Goal: Task Accomplishment & Management: Manage account settings

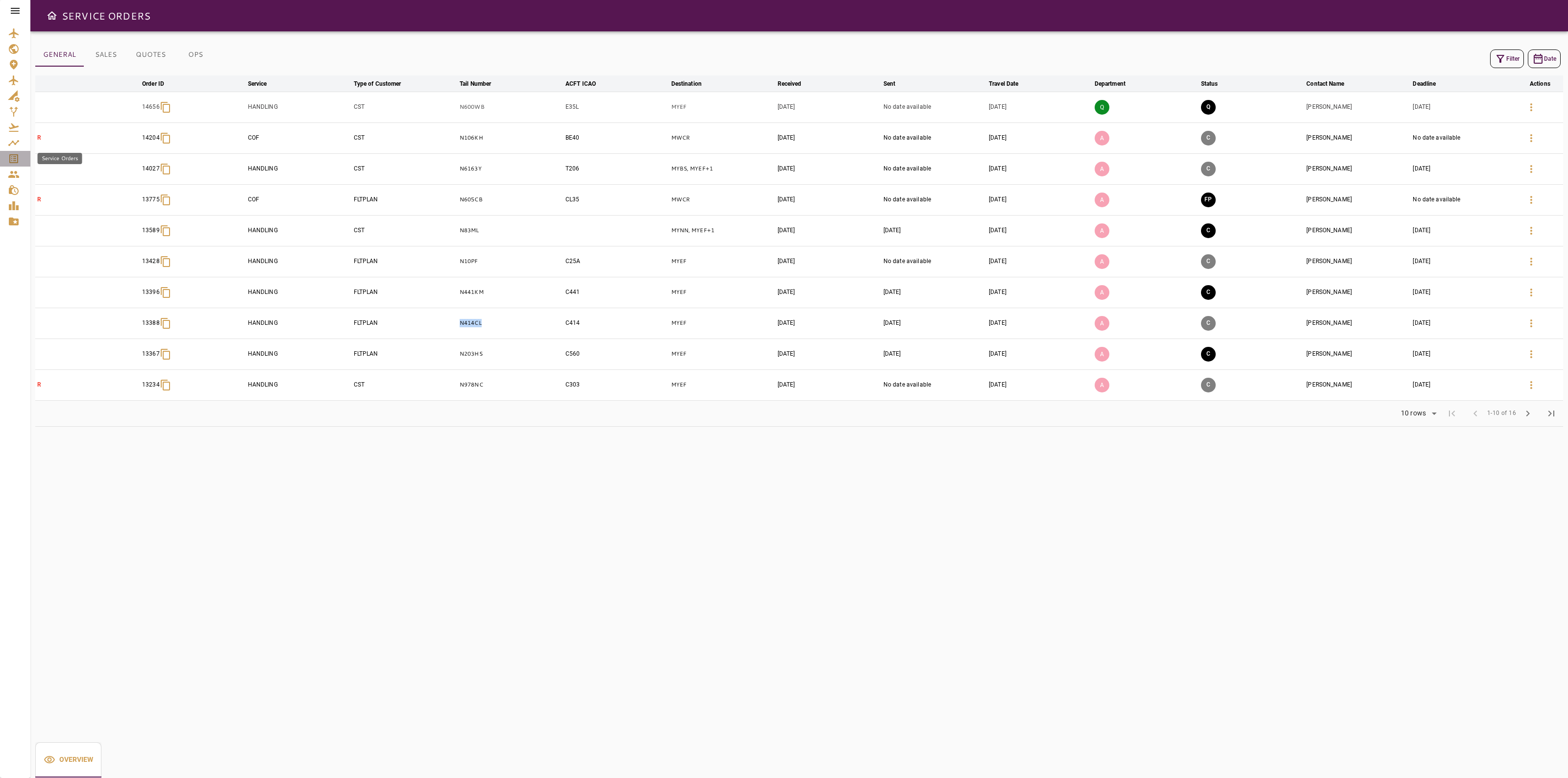
click at [11, 157] on icon "Service Orders" at bounding box center [13, 159] width 12 height 12
click at [1485, 60] on div "Filter Date" at bounding box center [799, 58] width 1528 height 24
click at [1501, 55] on icon "button" at bounding box center [1501, 58] width 8 height 8
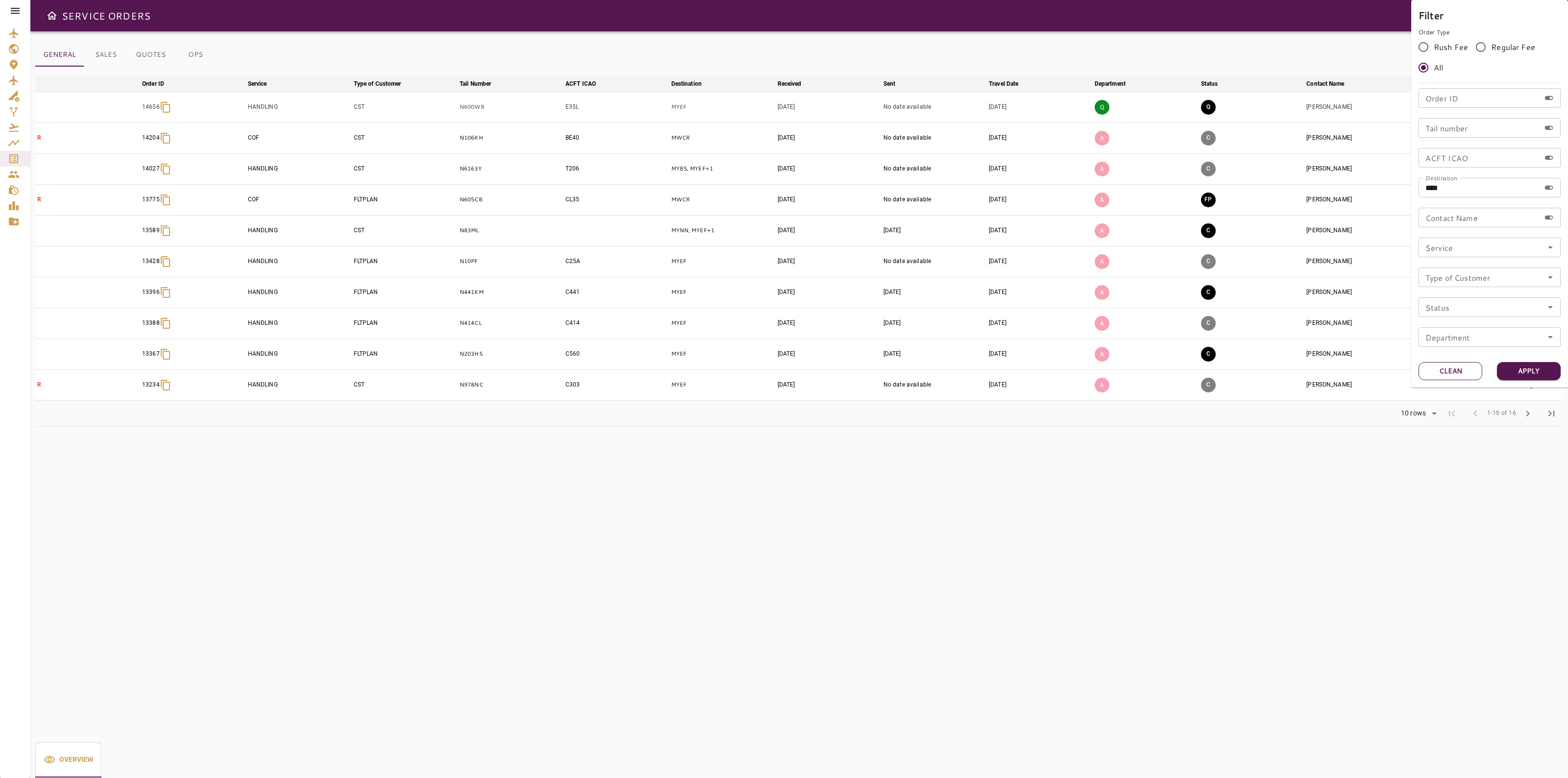
click at [1481, 373] on button "Clean" at bounding box center [1450, 371] width 64 height 18
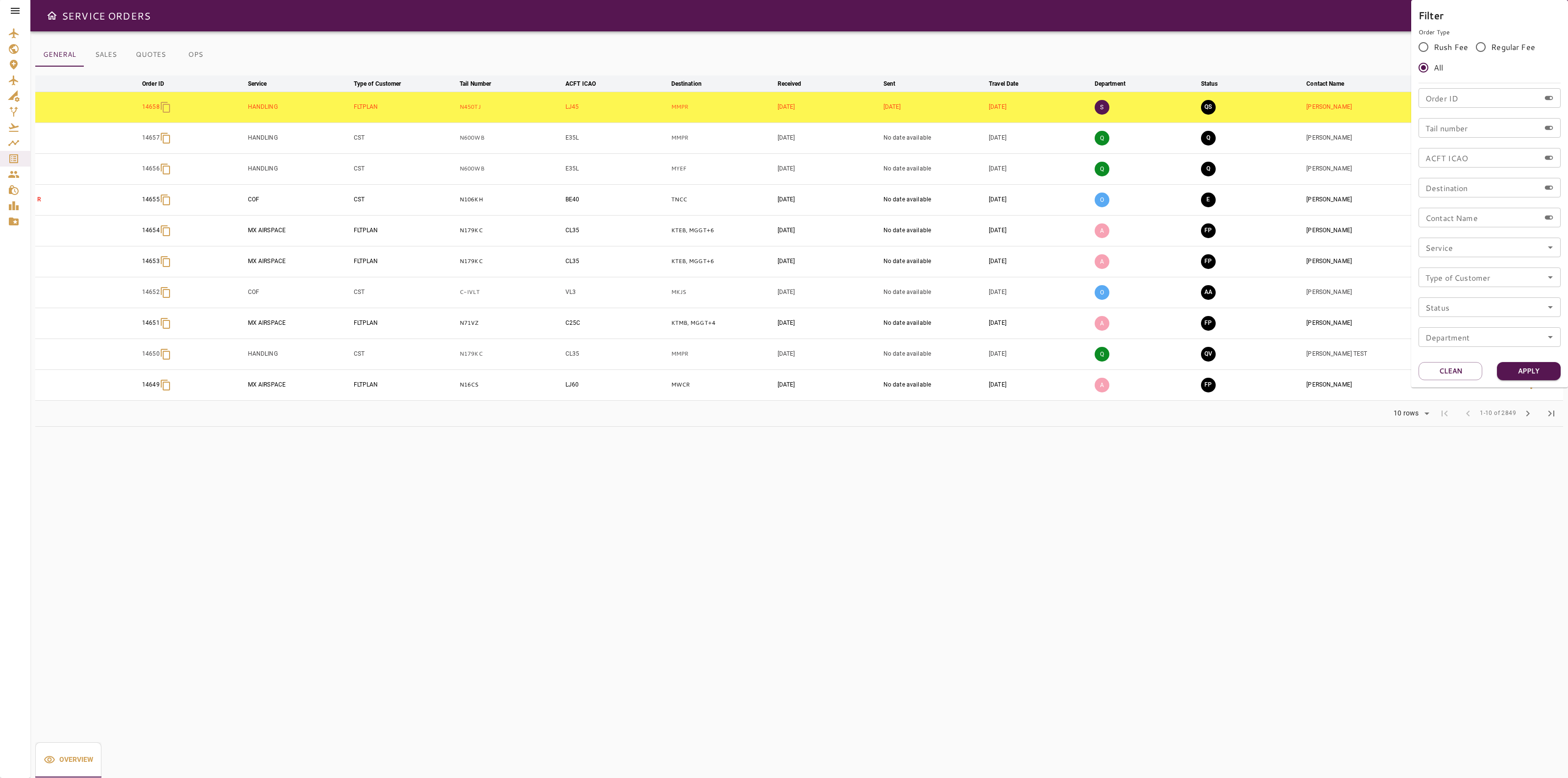
click at [1208, 168] on div at bounding box center [784, 389] width 1568 height 778
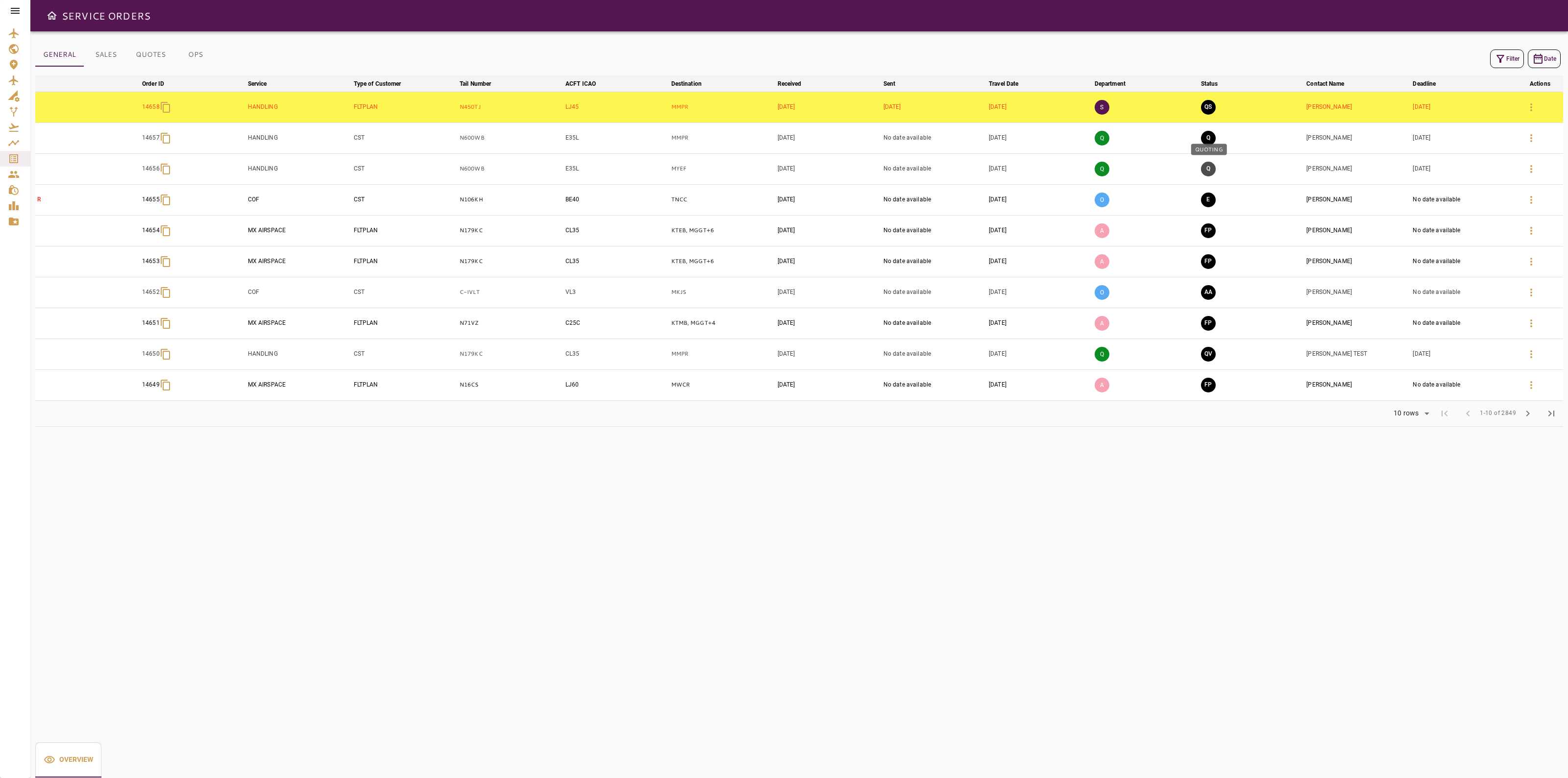
click at [1208, 168] on button "Q" at bounding box center [1208, 169] width 15 height 15
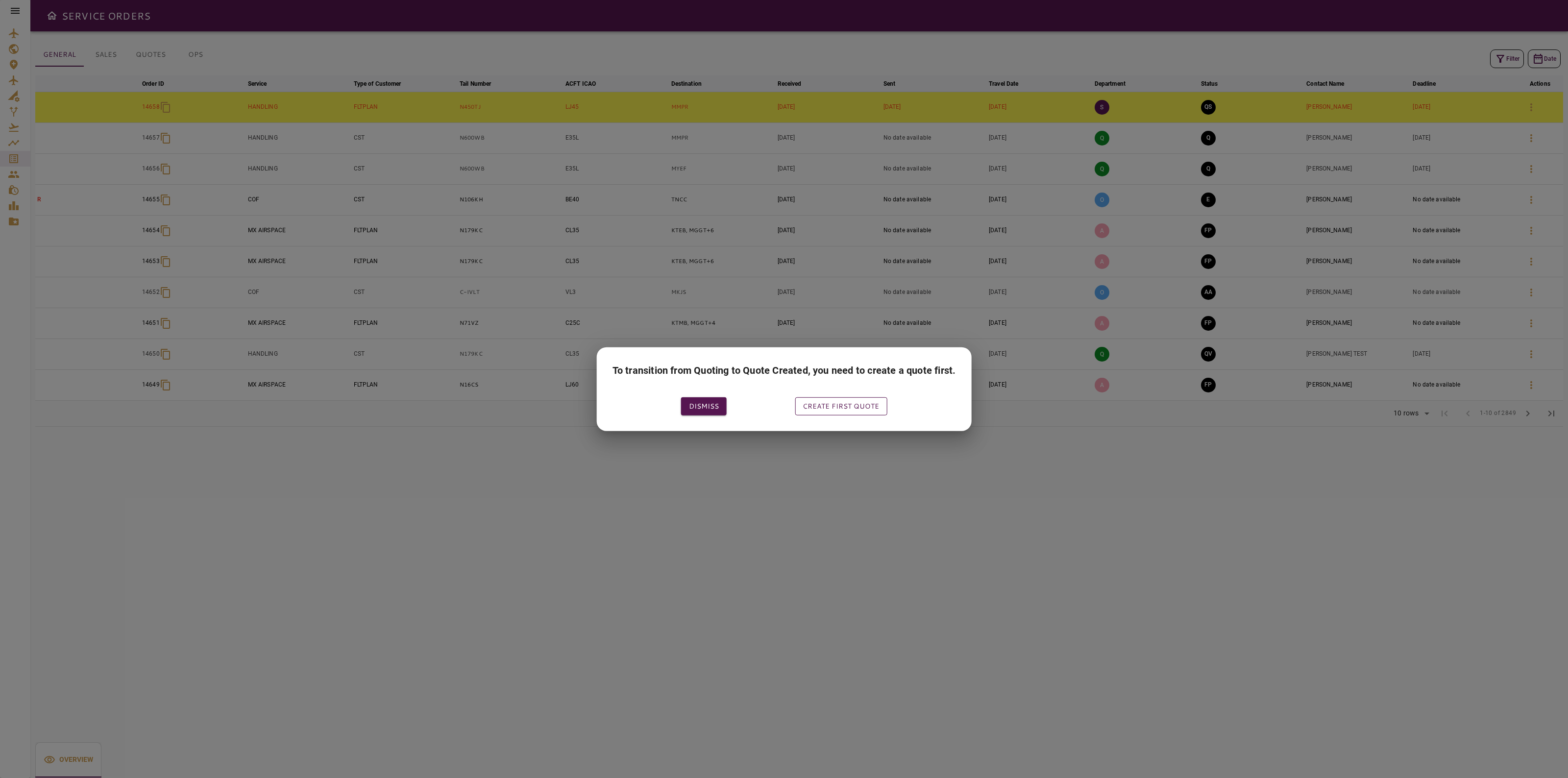
click at [820, 412] on button "Create first quote" at bounding box center [841, 406] width 92 height 18
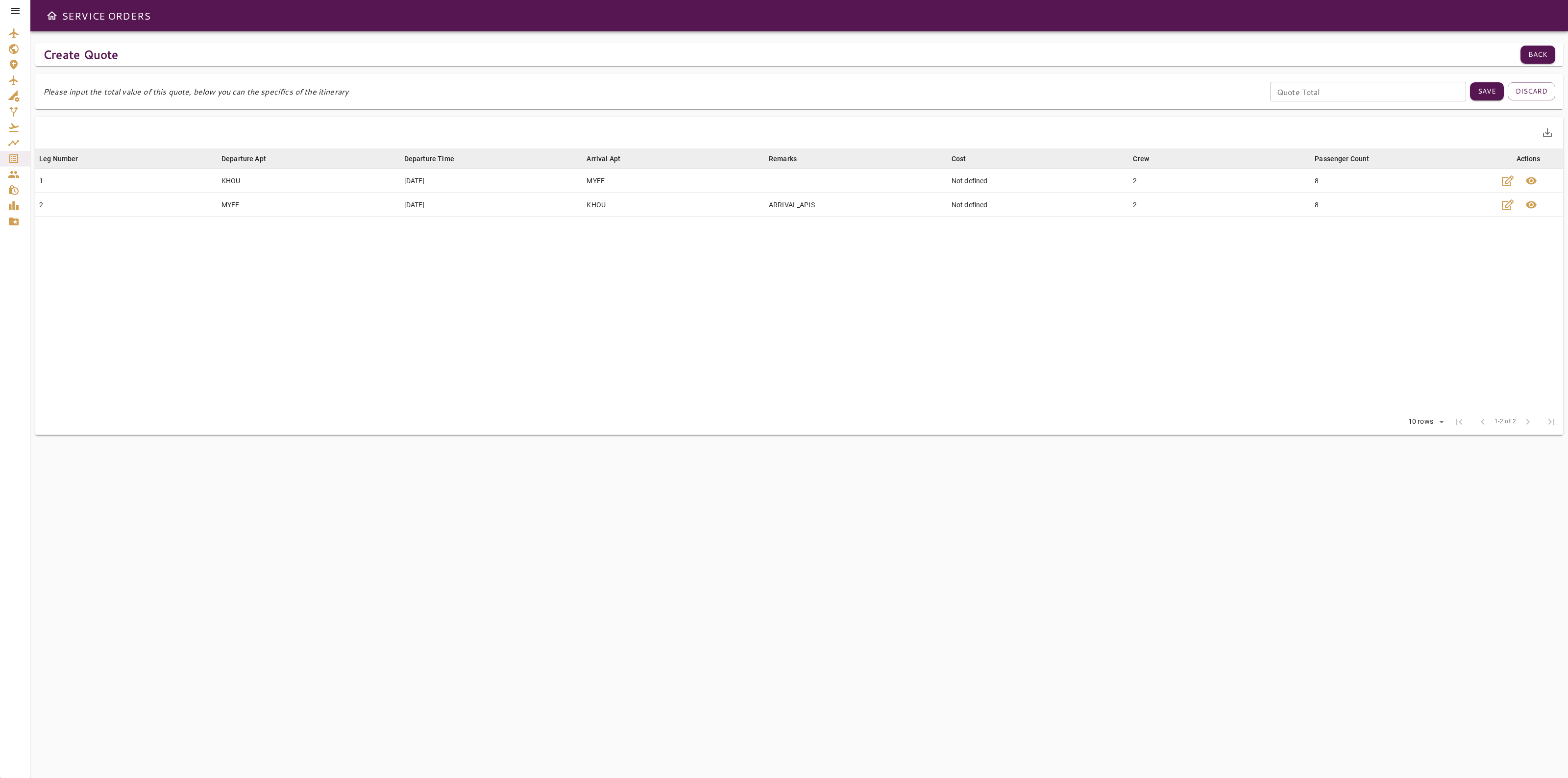
click at [1328, 87] on input "Quote Total" at bounding box center [1368, 91] width 196 height 20
type input "****"
click at [1475, 94] on button "Save" at bounding box center [1487, 91] width 34 height 18
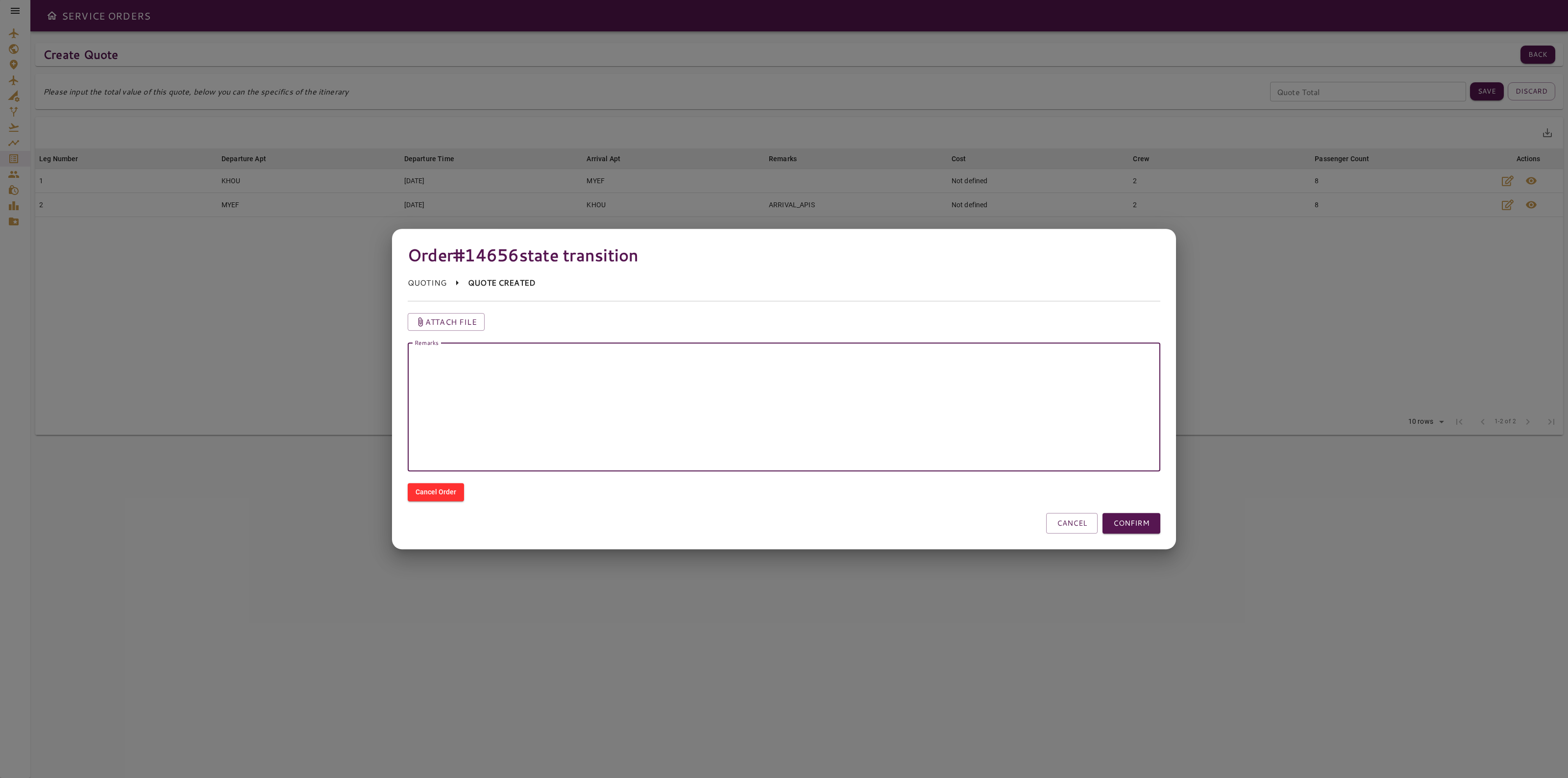
click at [648, 421] on textarea "Remarks" at bounding box center [784, 407] width 739 height 112
drag, startPoint x: 635, startPoint y: 362, endPoint x: 423, endPoint y: 381, distance: 212.8
click at [423, 381] on textarea "**********" at bounding box center [784, 407] width 739 height 112
paste textarea "*******"
click at [512, 355] on textarea "**********" at bounding box center [784, 407] width 739 height 112
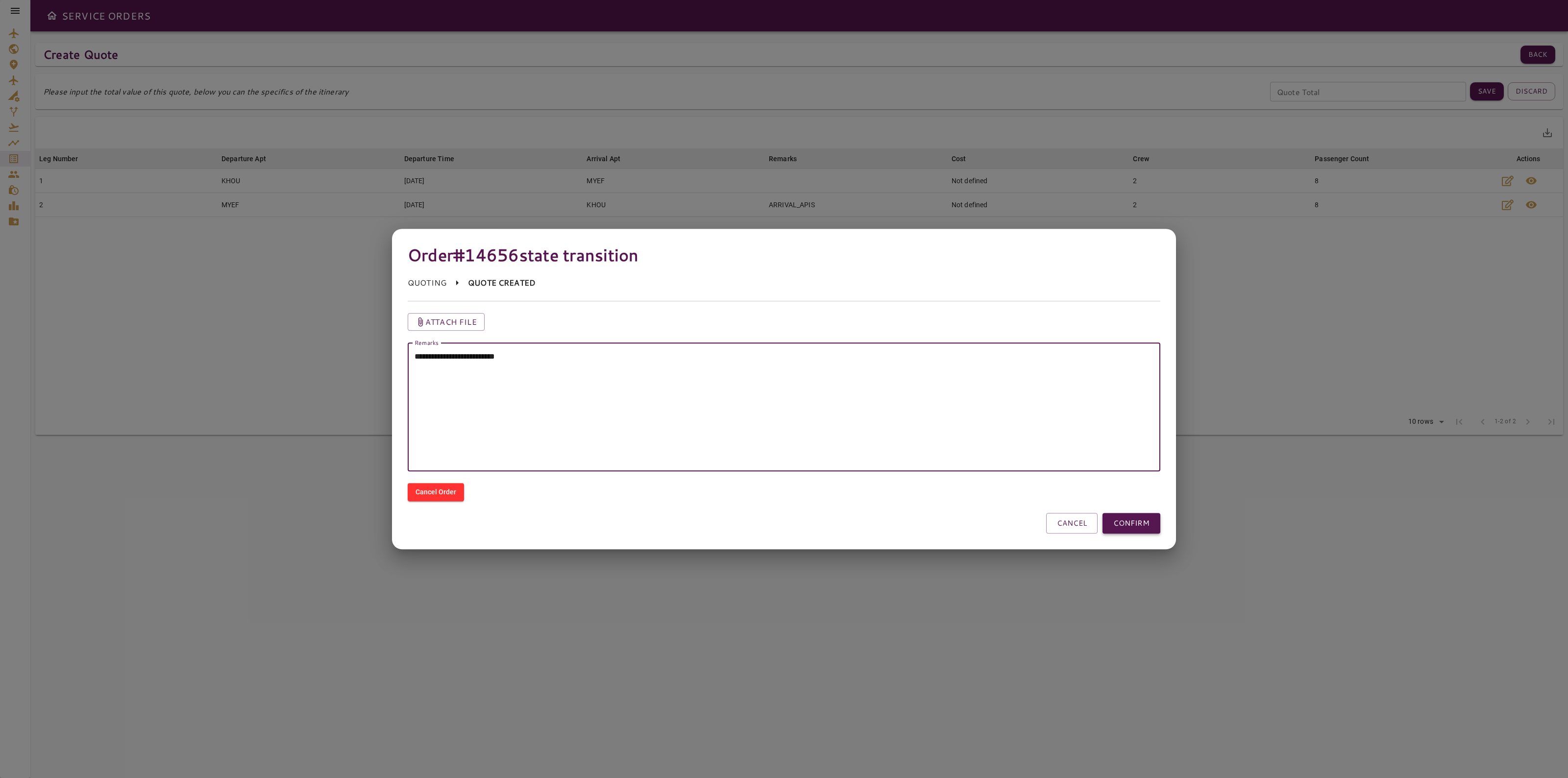
type textarea "**********"
click at [1118, 520] on button "CONFIRM" at bounding box center [1132, 523] width 58 height 21
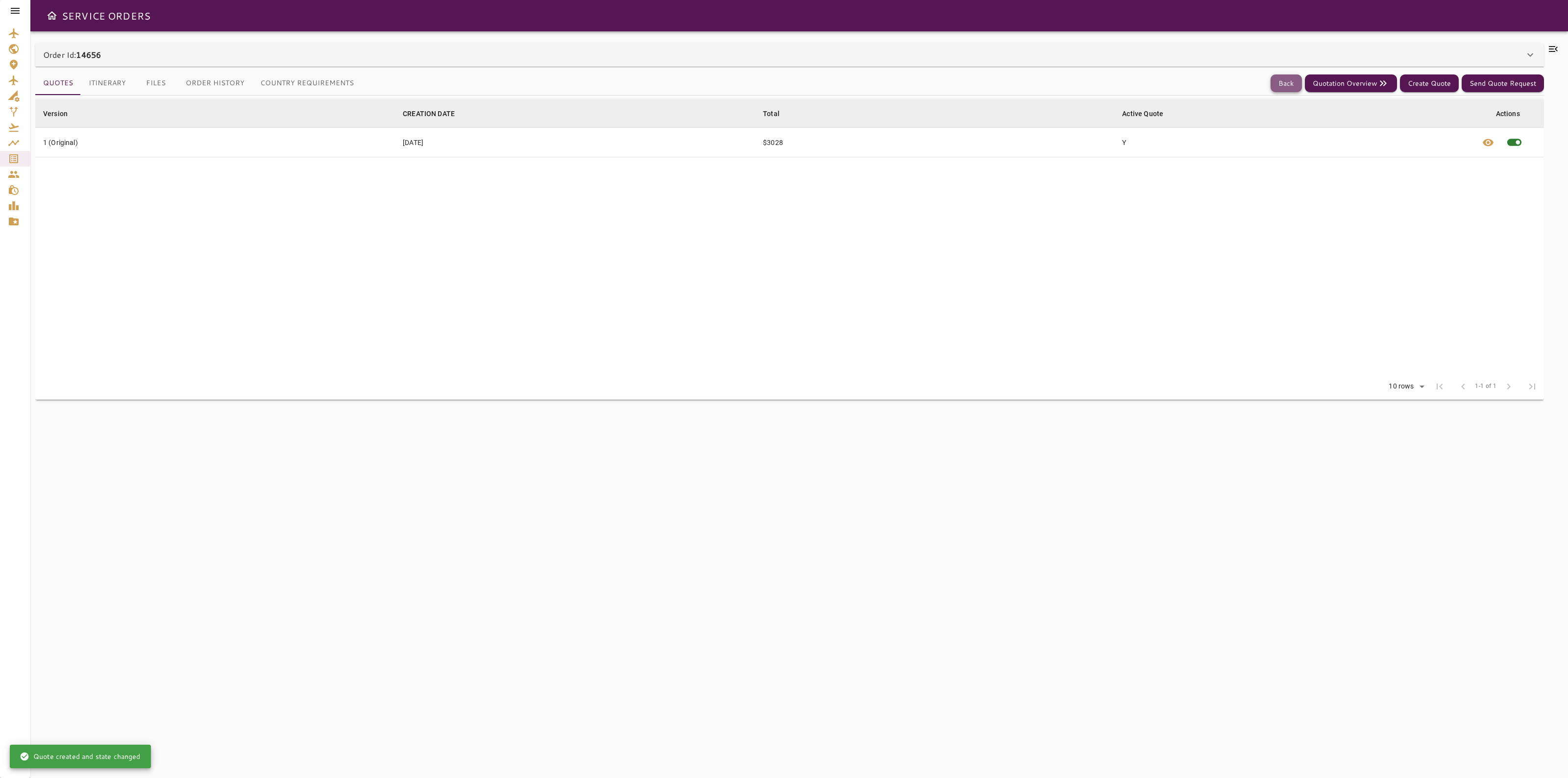
click at [1285, 82] on button "Back" at bounding box center [1286, 84] width 31 height 18
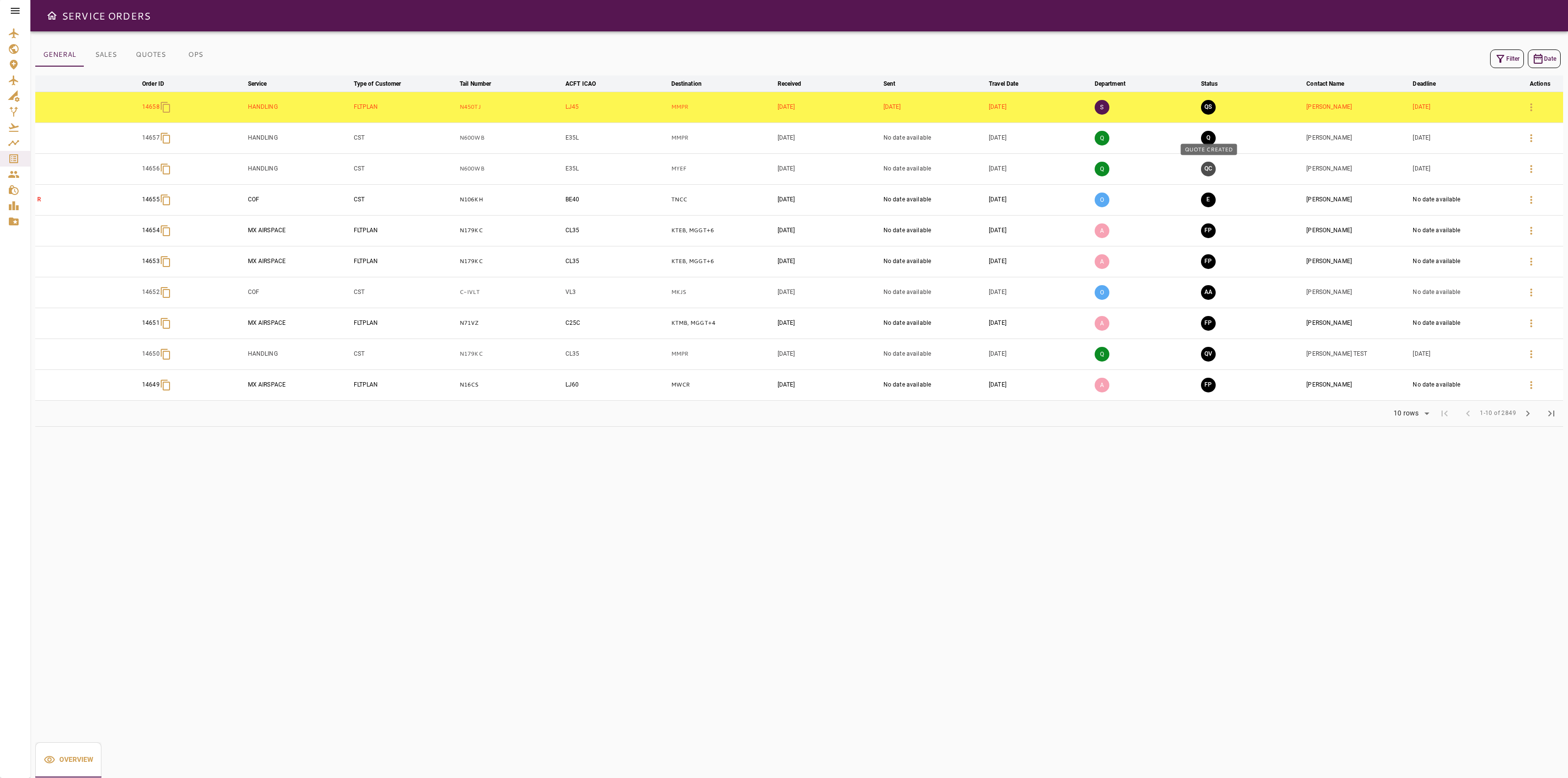
click at [1211, 174] on button "QC" at bounding box center [1208, 169] width 15 height 15
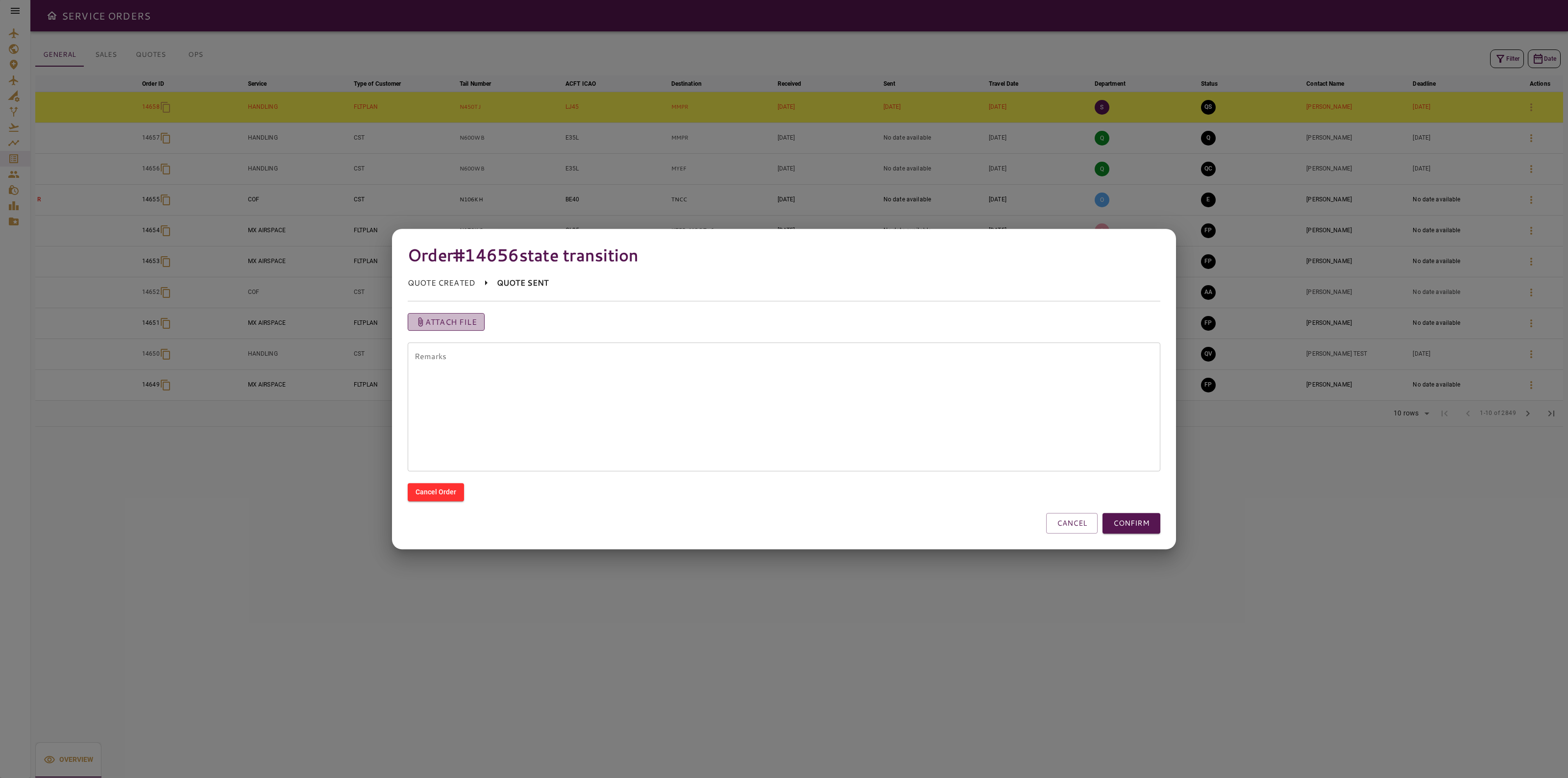
click at [468, 328] on button "Attach file" at bounding box center [446, 321] width 77 height 17
click at [695, 290] on div "QUOTE CREATED QUOTE SENT" at bounding box center [783, 284] width 753 height 14
click at [446, 329] on button "Attach file" at bounding box center [446, 321] width 77 height 17
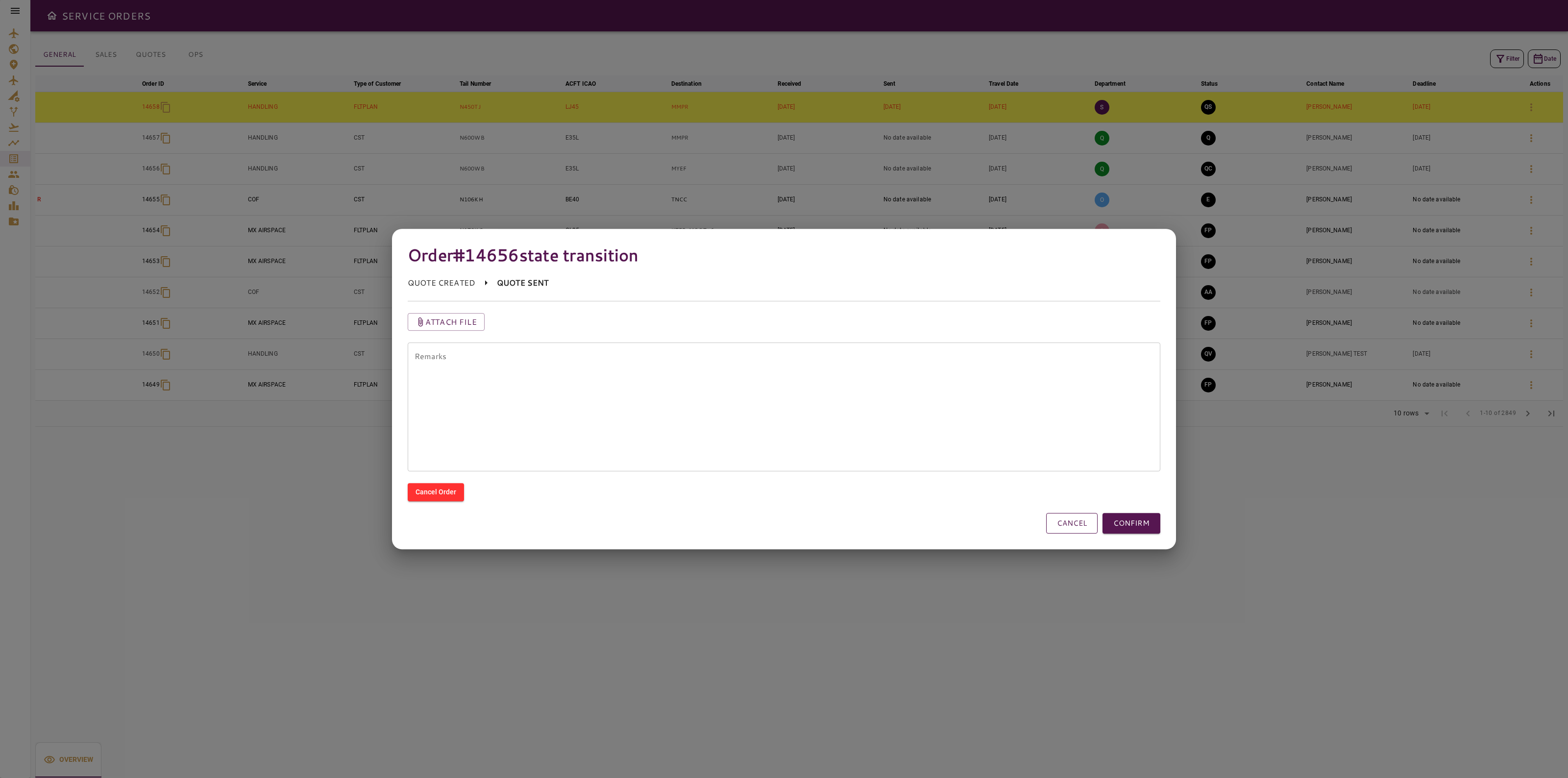
click at [1084, 532] on button "CANCEL" at bounding box center [1072, 523] width 51 height 21
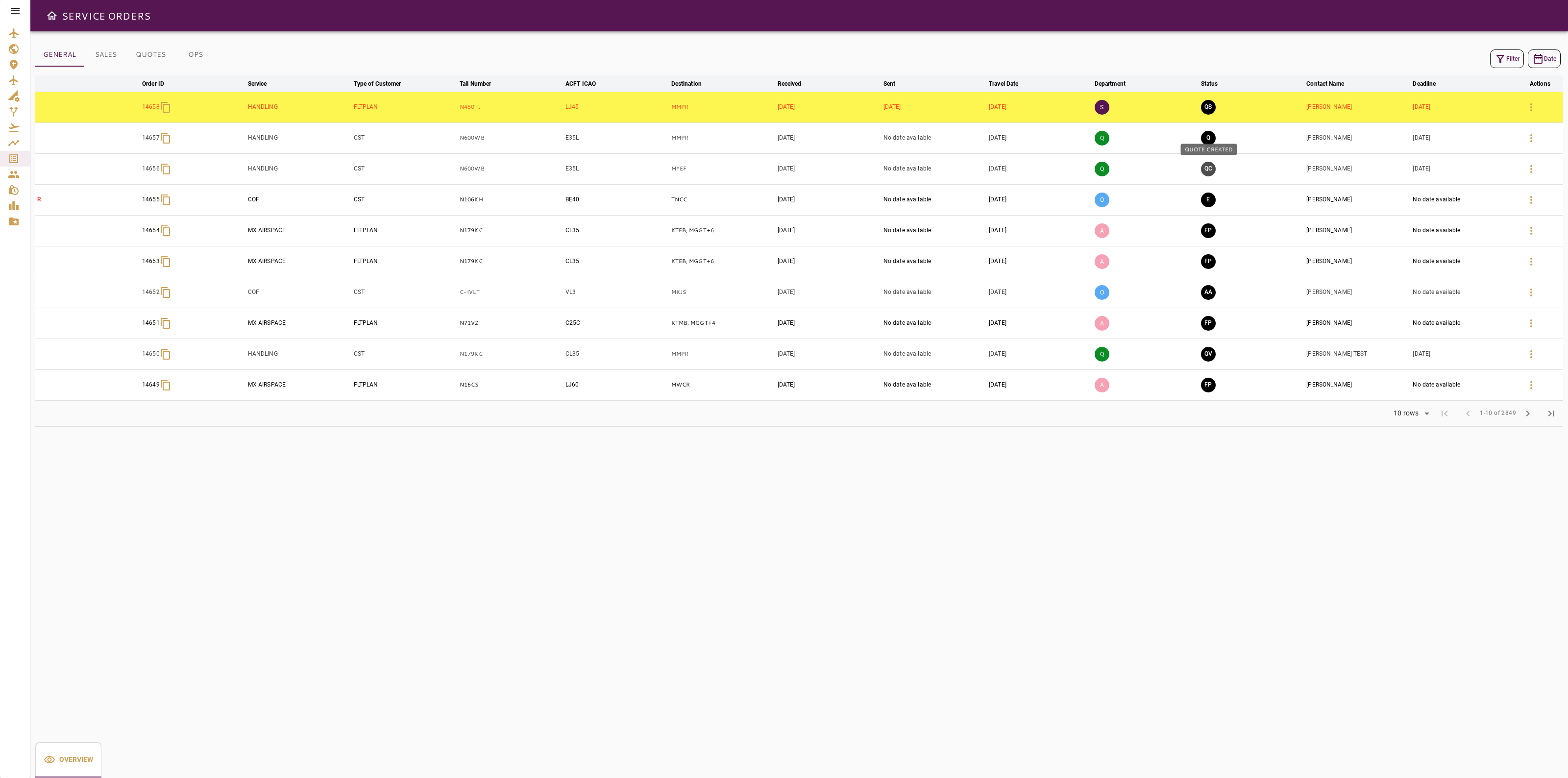
click at [1211, 175] on button "QC" at bounding box center [1208, 169] width 15 height 15
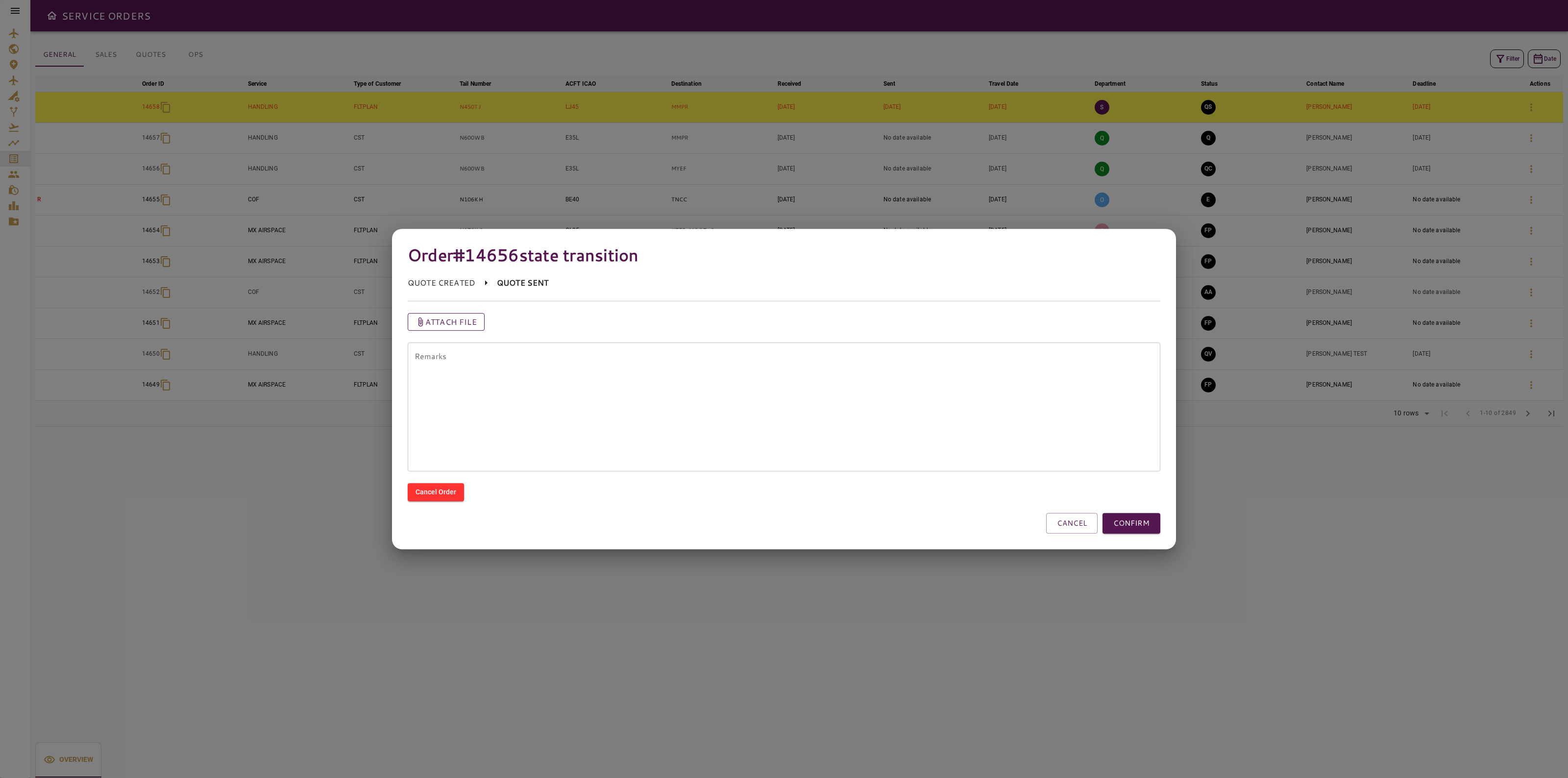
click at [458, 327] on p "Attach file" at bounding box center [451, 322] width 51 height 12
click at [0, 0] on input "Attach file" at bounding box center [0, 0] width 0 height 0
click at [1154, 533] on button "CONFIRM" at bounding box center [1132, 523] width 58 height 21
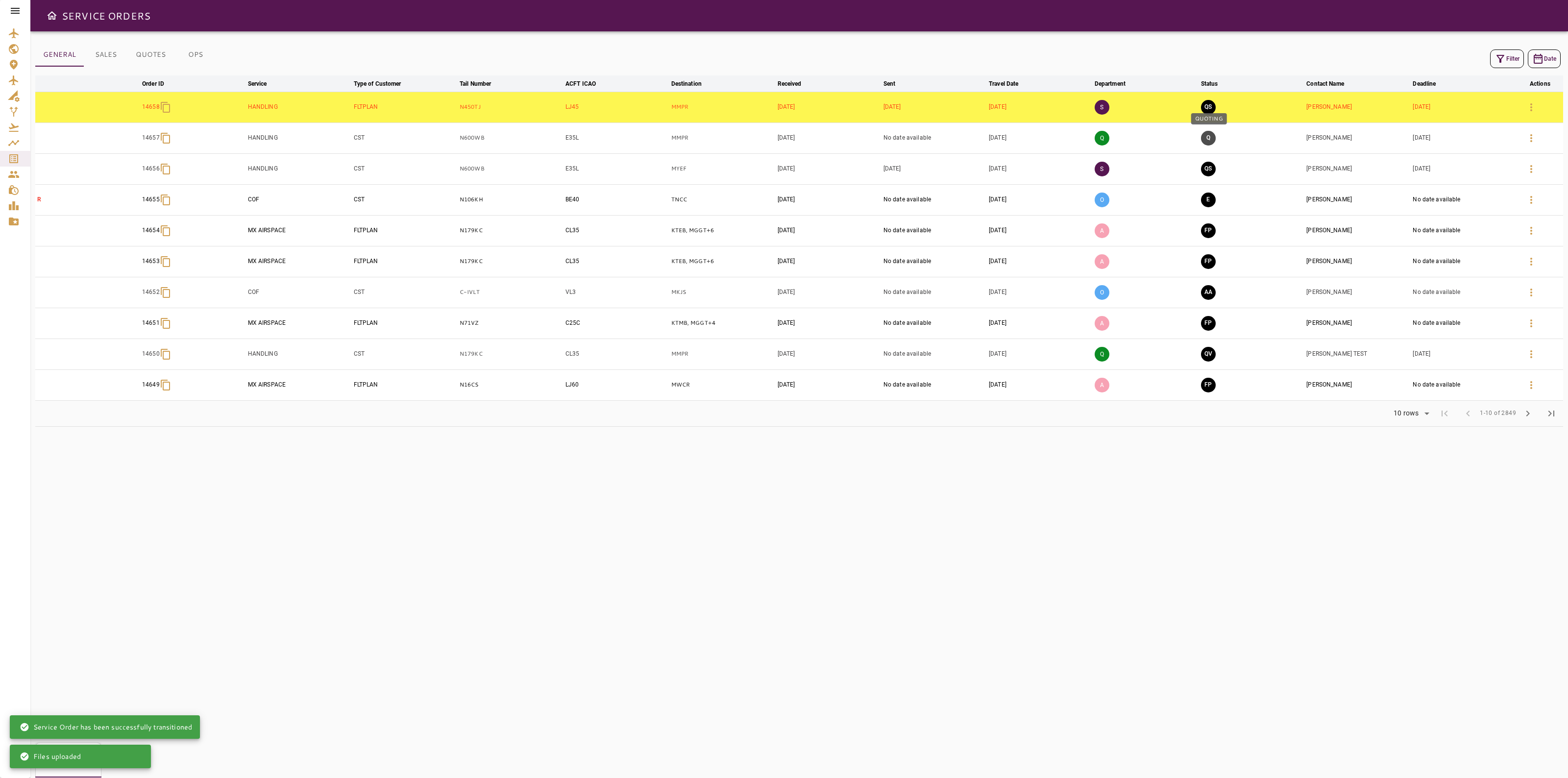
click at [1209, 145] on button "Q" at bounding box center [1208, 138] width 15 height 15
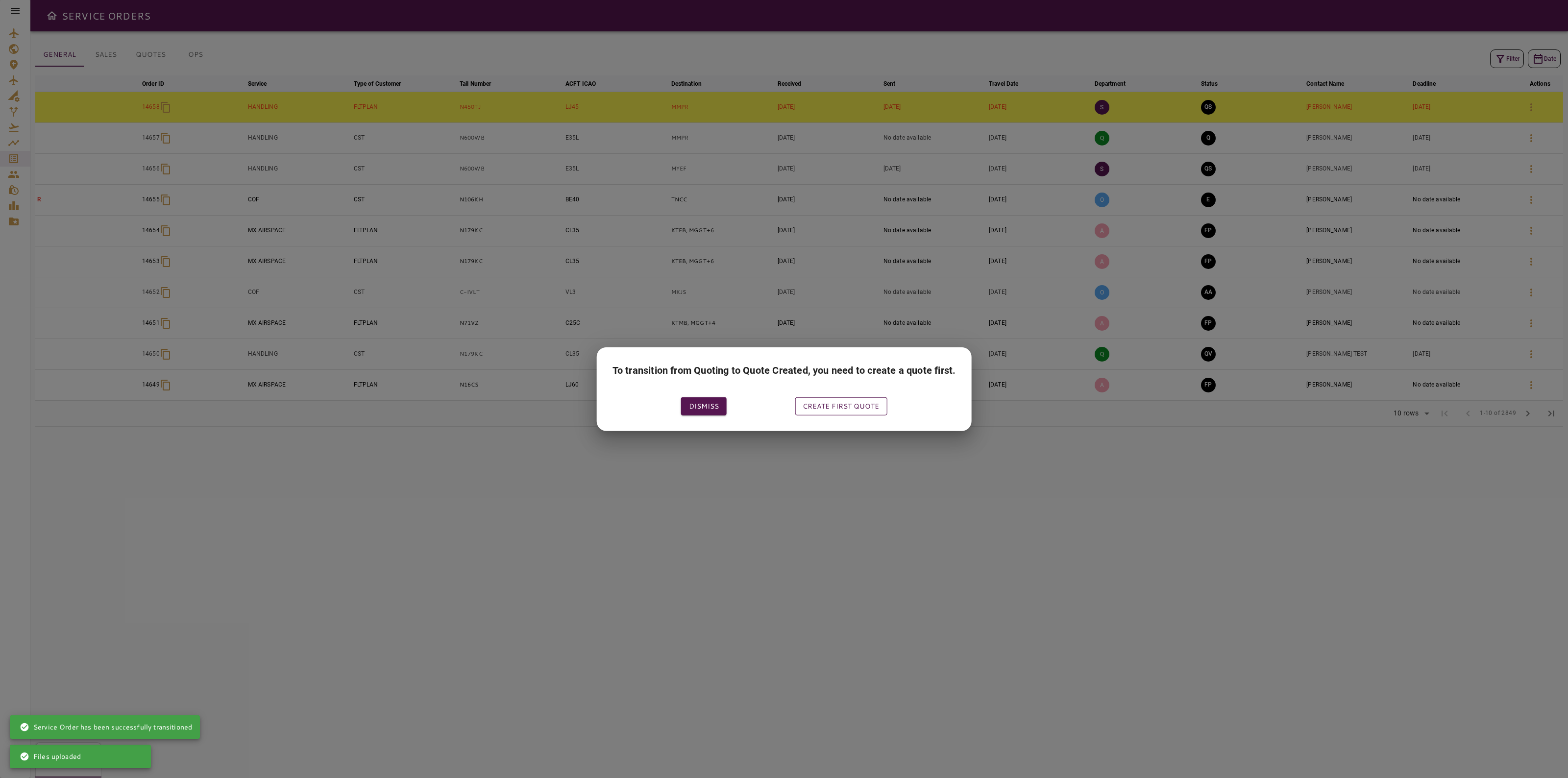
click at [853, 402] on button "Create first quote" at bounding box center [841, 406] width 92 height 18
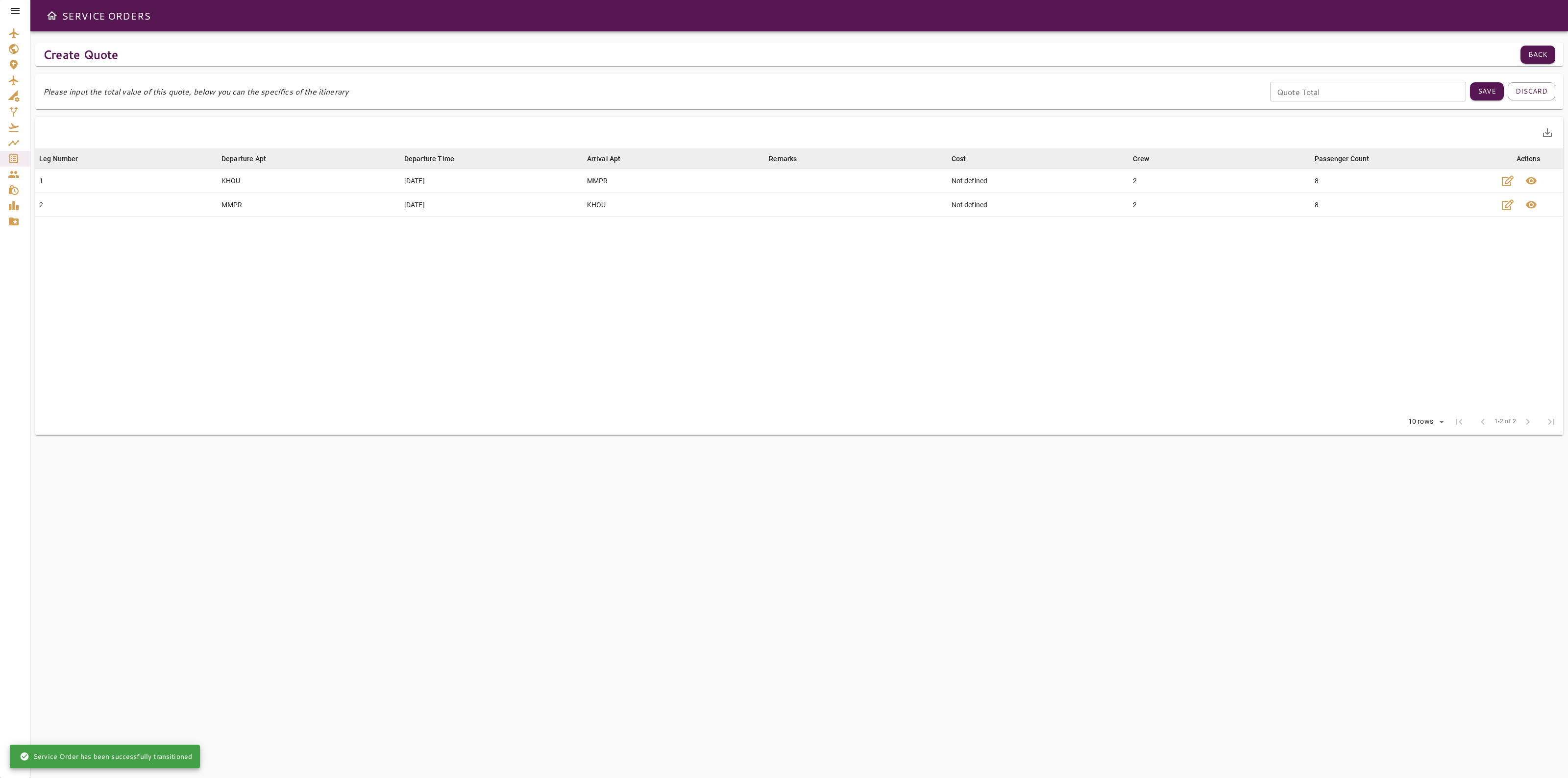
click at [1348, 90] on input "Quote Total" at bounding box center [1368, 91] width 196 height 20
type input "****"
drag, startPoint x: 1490, startPoint y: 91, endPoint x: 1483, endPoint y: 94, distance: 7.6
click at [1488, 91] on button "Save" at bounding box center [1487, 91] width 34 height 18
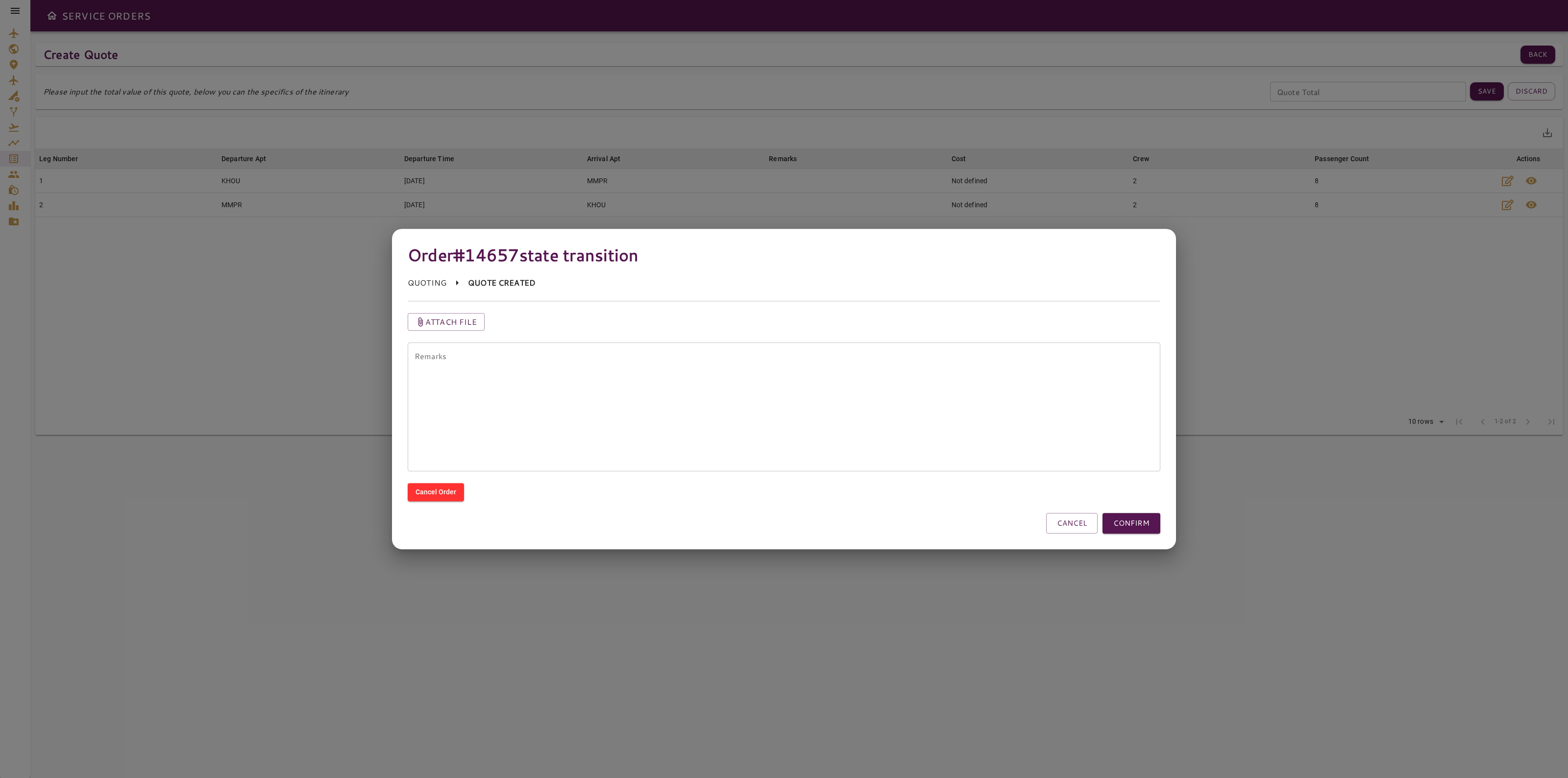
click at [938, 403] on textarea "Remarks" at bounding box center [784, 407] width 739 height 112
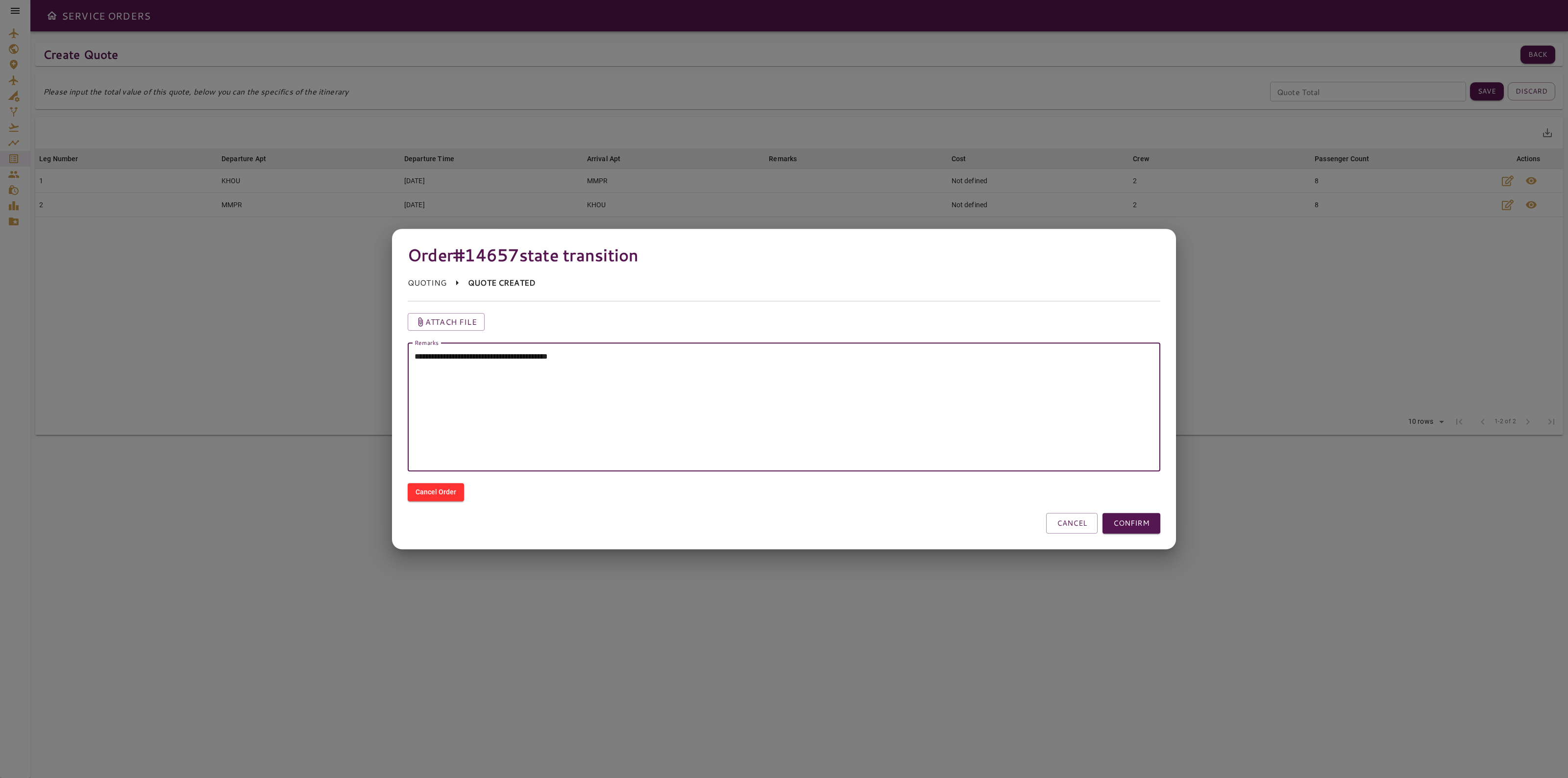
click at [601, 354] on textarea "**********" at bounding box center [784, 407] width 739 height 112
type textarea "**********"
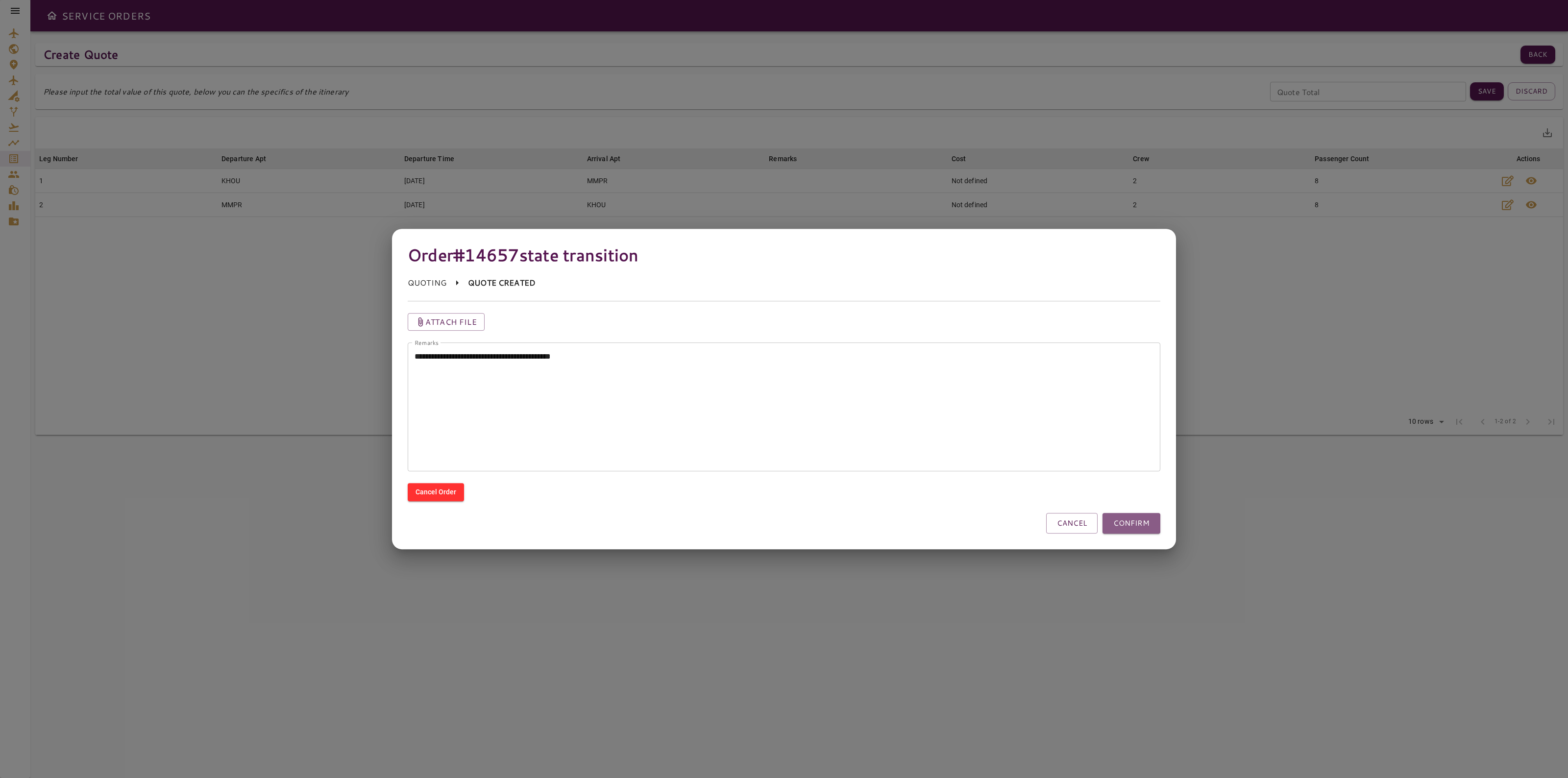
click at [1131, 513] on button "CONFIRM" at bounding box center [1132, 523] width 58 height 21
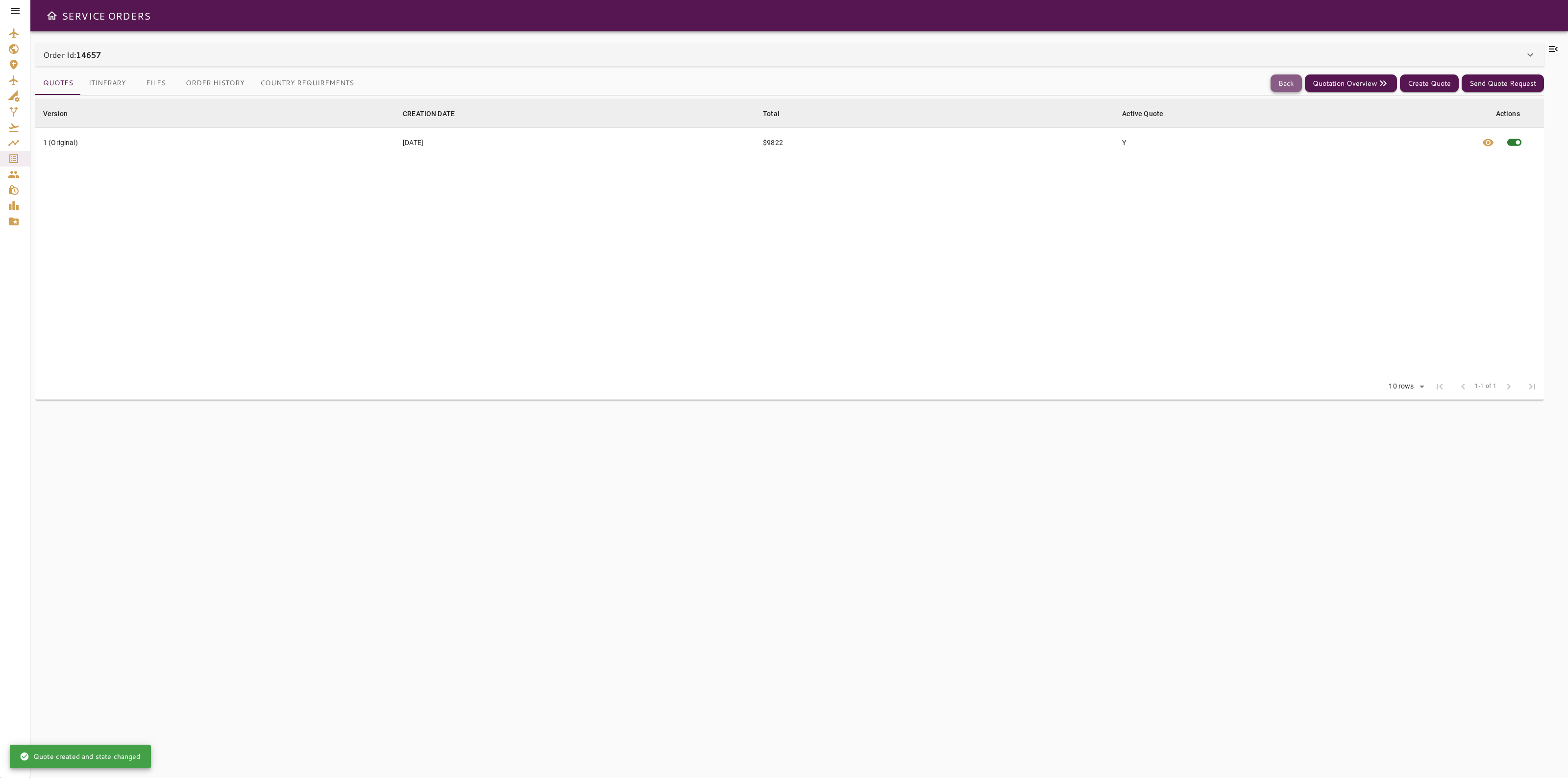
click at [1291, 82] on button "Back" at bounding box center [1286, 84] width 31 height 18
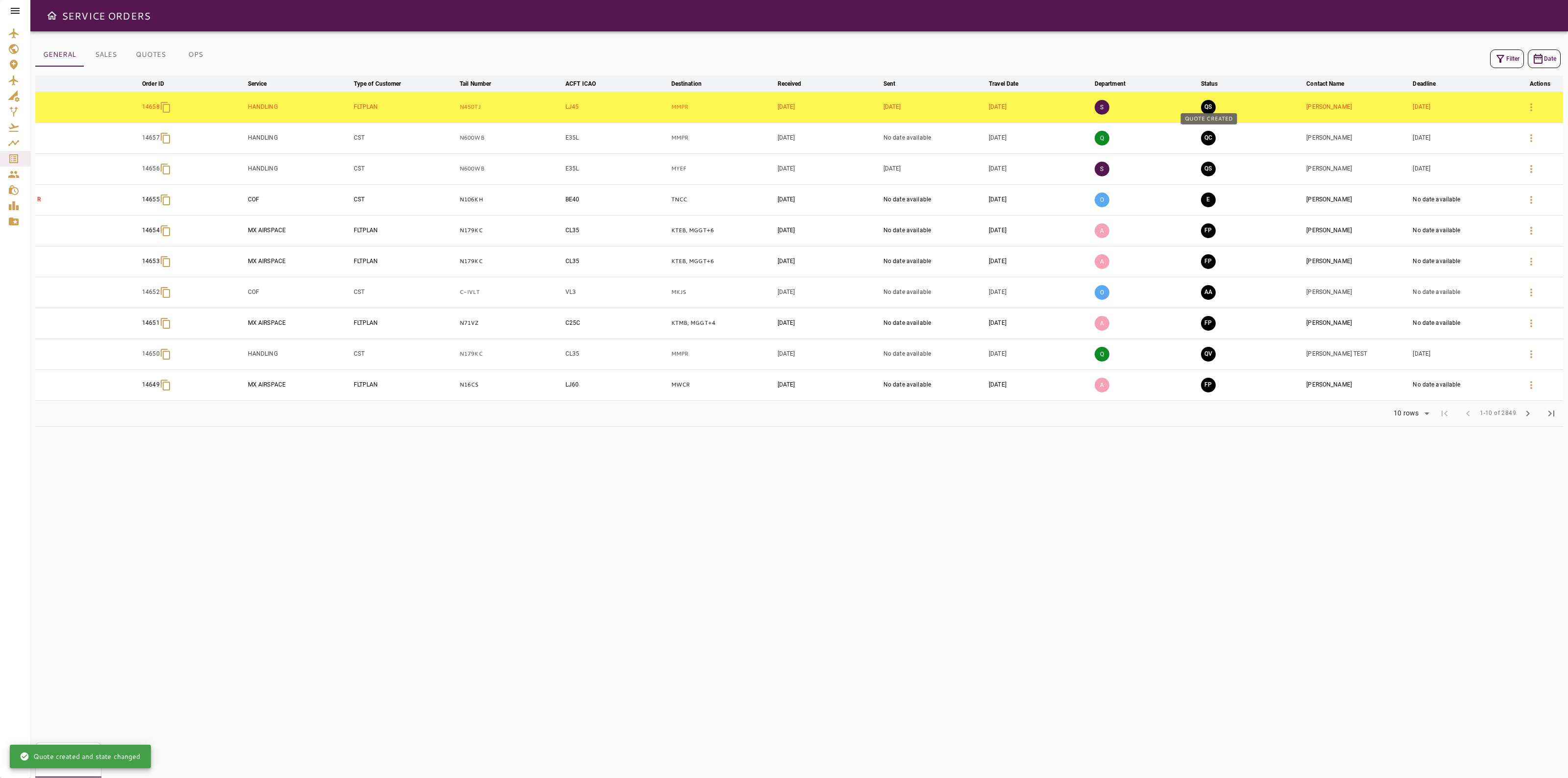
click at [1208, 138] on button "QC" at bounding box center [1208, 138] width 15 height 15
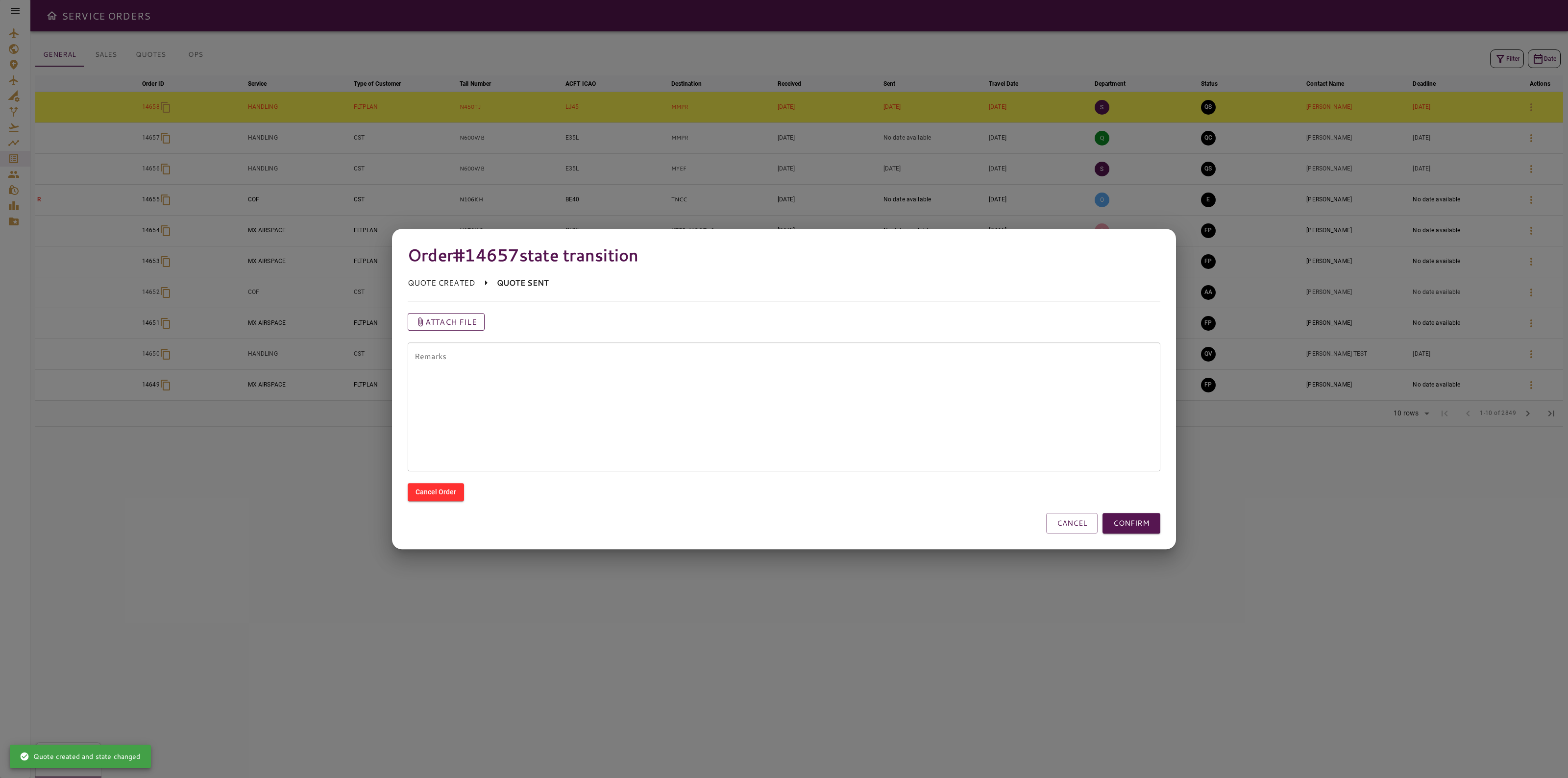
click at [452, 324] on p "Attach file" at bounding box center [451, 322] width 51 height 12
click at [0, 0] on input "Attach file" at bounding box center [0, 0] width 0 height 0
click at [1130, 522] on button "CONFIRM" at bounding box center [1132, 523] width 58 height 21
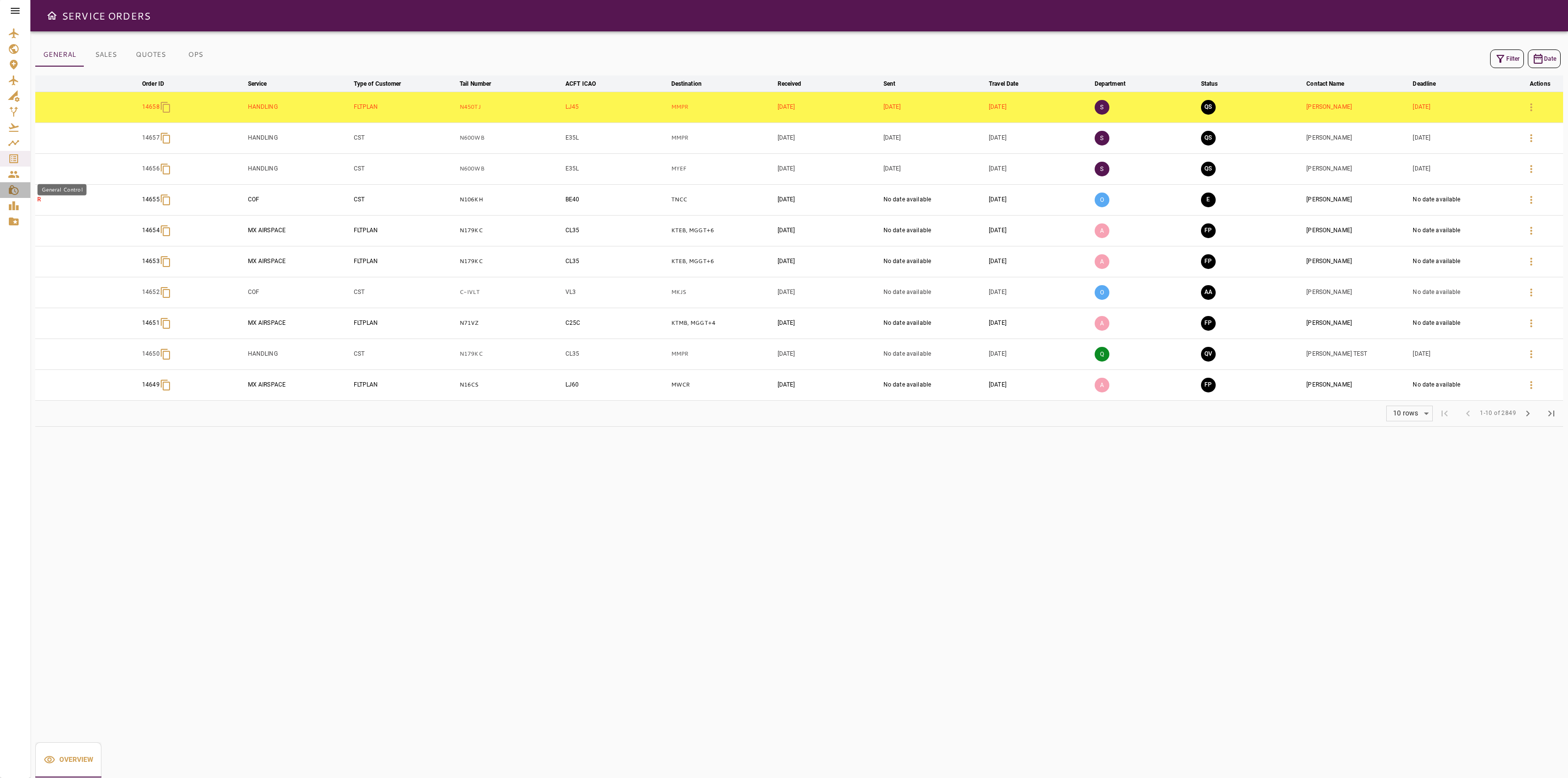
click at [15, 182] on link "General Control" at bounding box center [15, 190] width 30 height 15
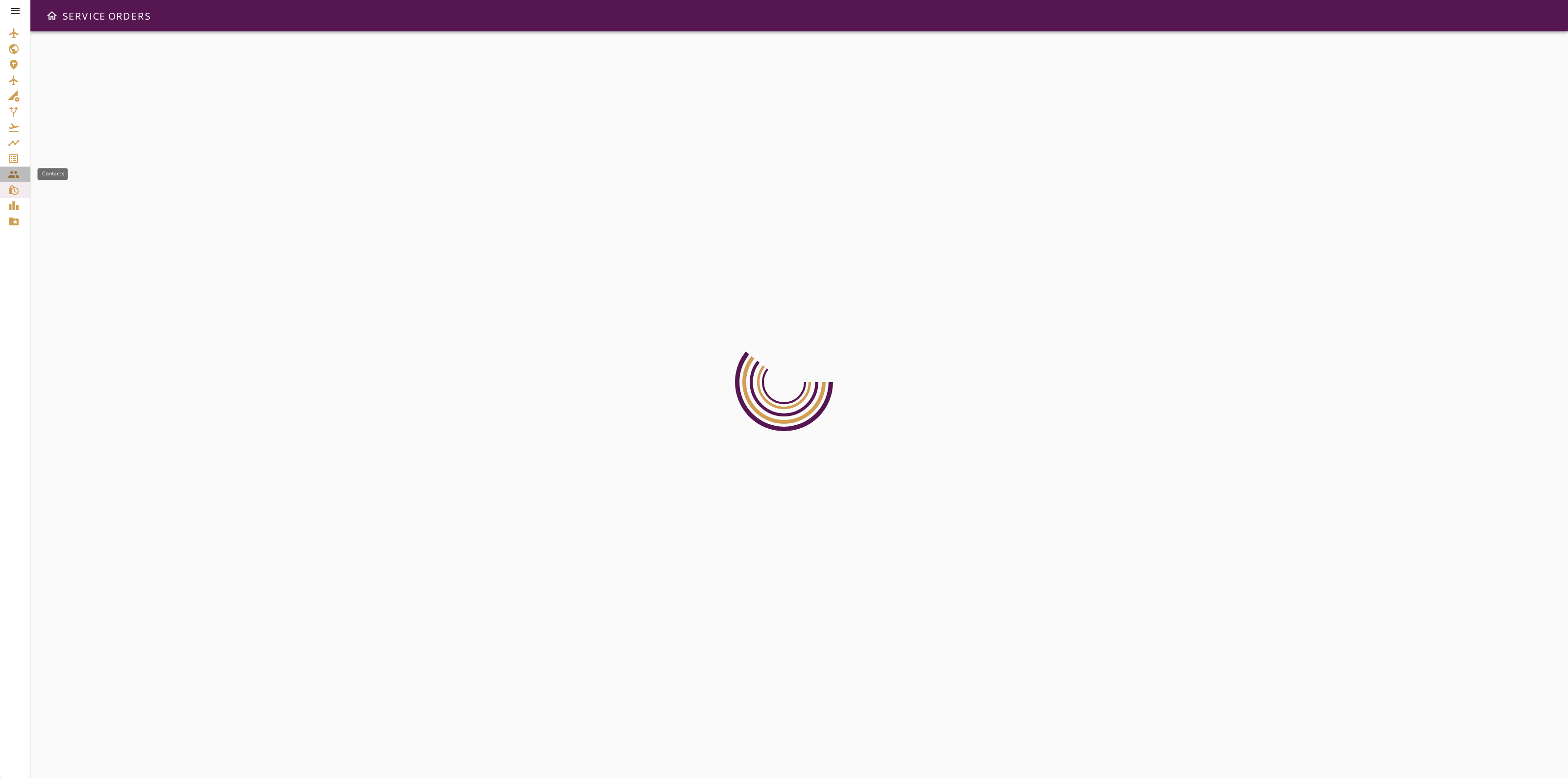
click at [19, 172] on icon "Contacts" at bounding box center [13, 174] width 12 height 12
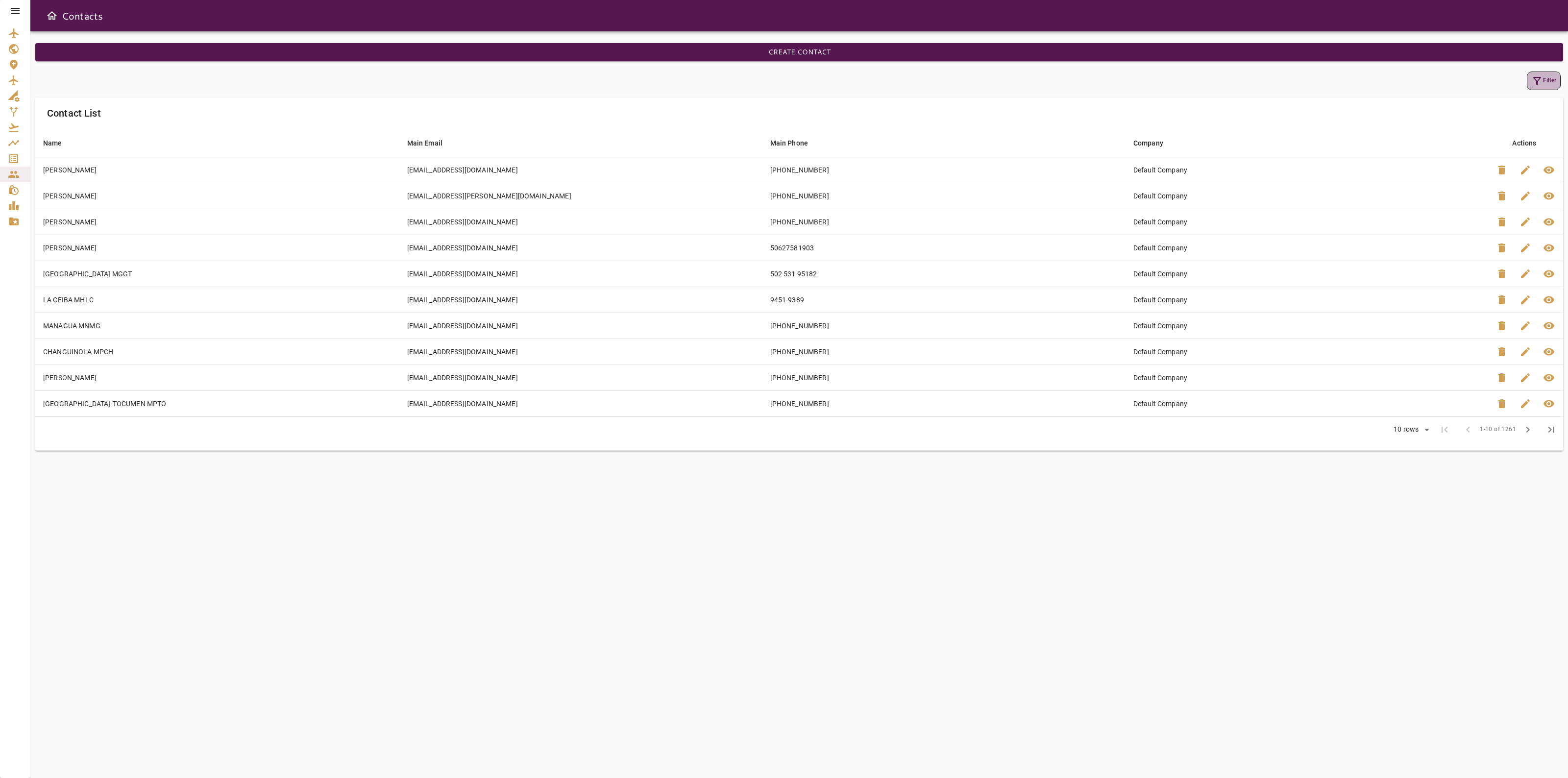
click at [1544, 76] on button "Filter" at bounding box center [1544, 80] width 34 height 19
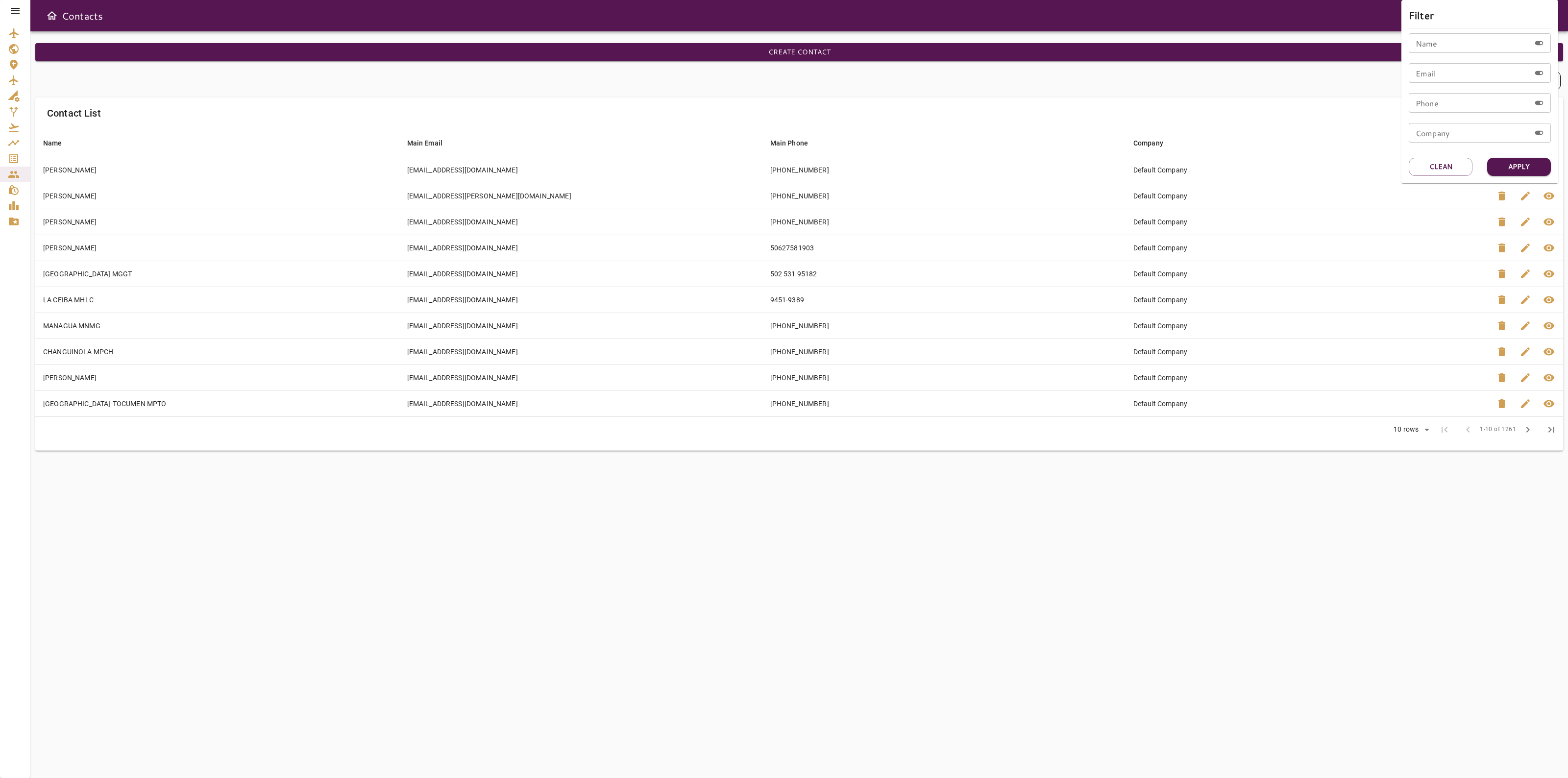
click at [1450, 79] on input "Email" at bounding box center [1469, 73] width 121 height 20
paste input "**********"
type input "**********"
click at [1508, 165] on button "Apply" at bounding box center [1519, 167] width 64 height 18
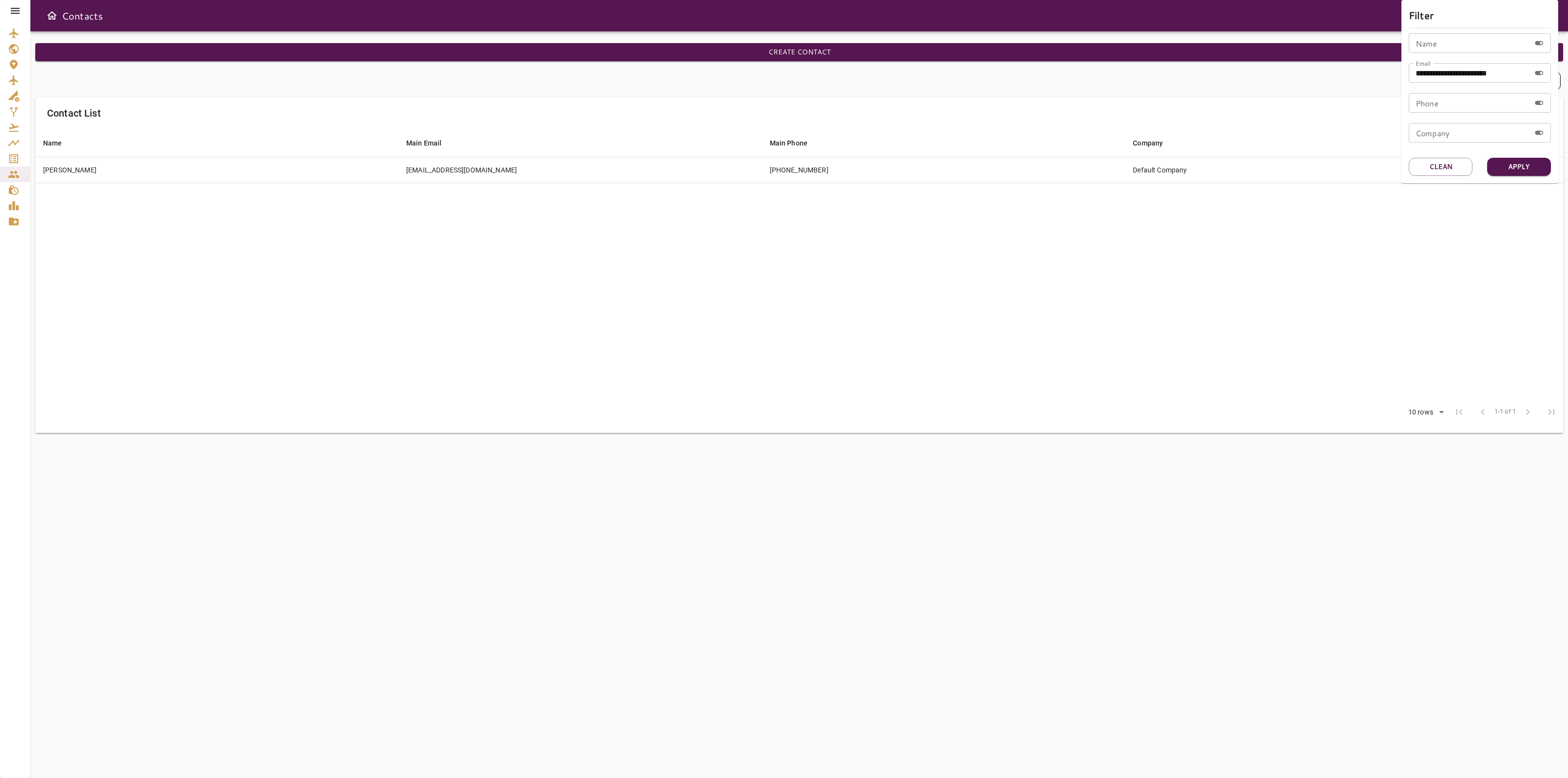
click at [726, 334] on div at bounding box center [784, 389] width 1568 height 778
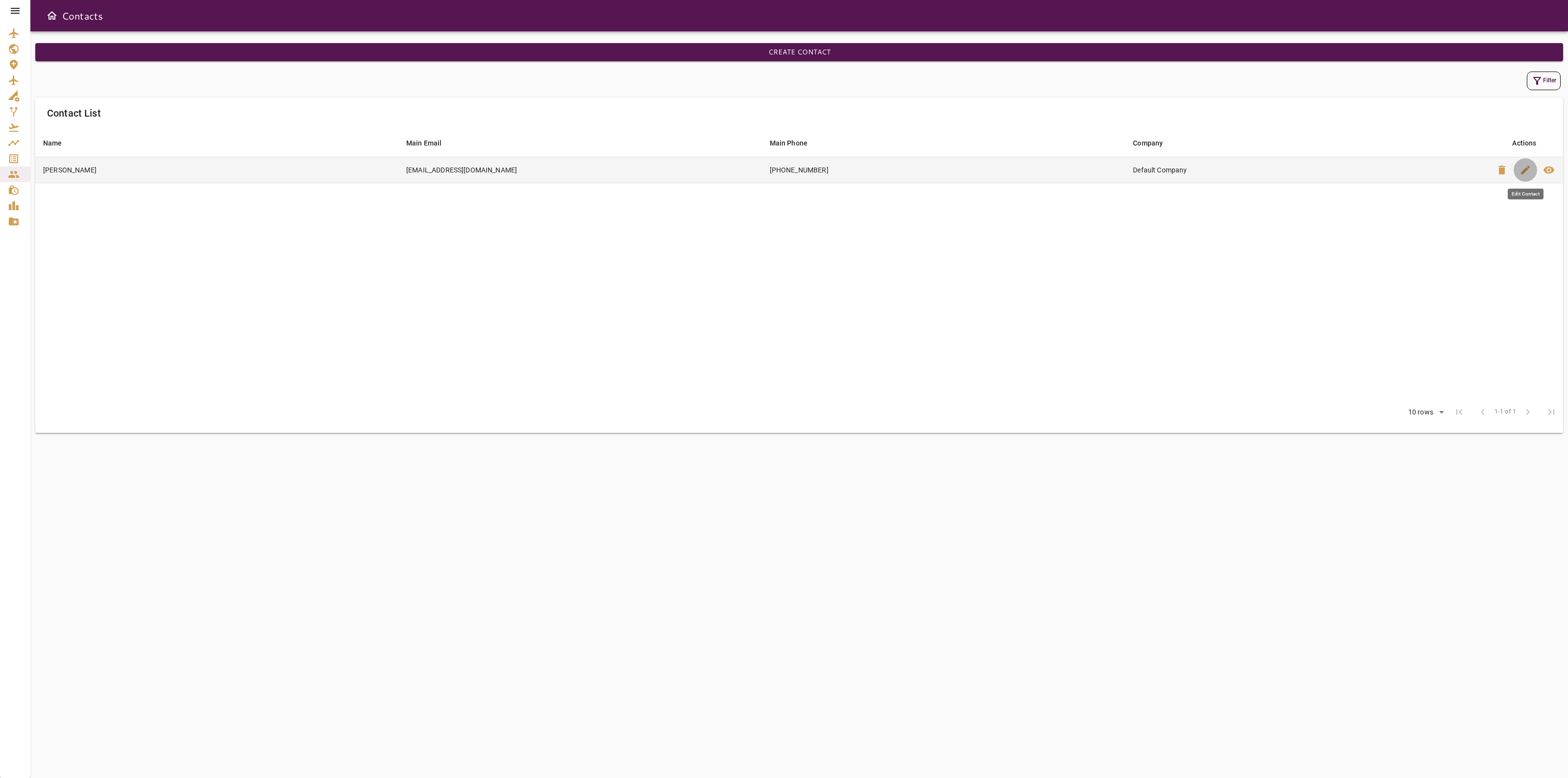
click at [1522, 172] on span "edit" at bounding box center [1526, 170] width 12 height 12
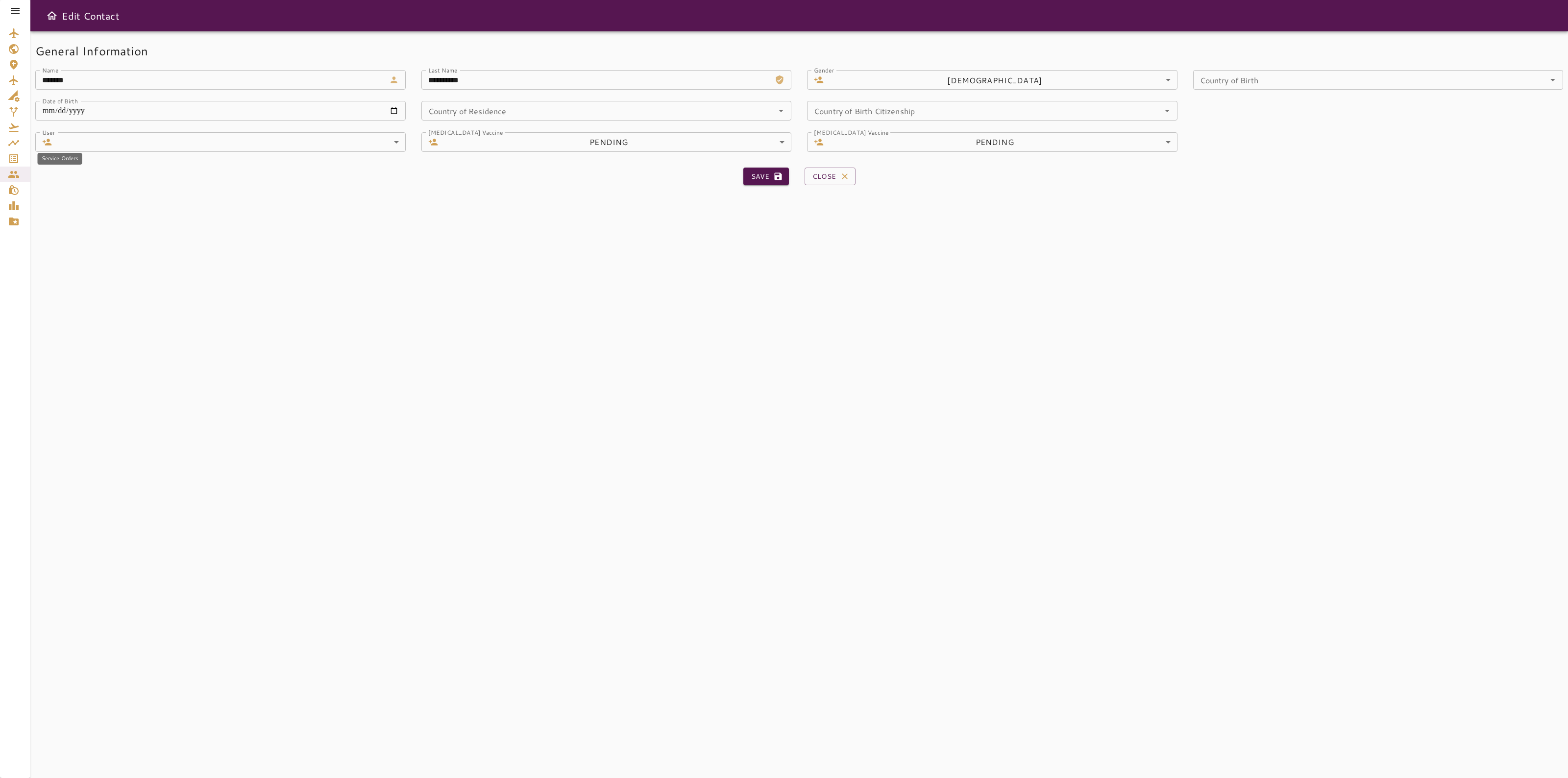
click at [12, 161] on icon "Service Orders" at bounding box center [13, 159] width 12 height 12
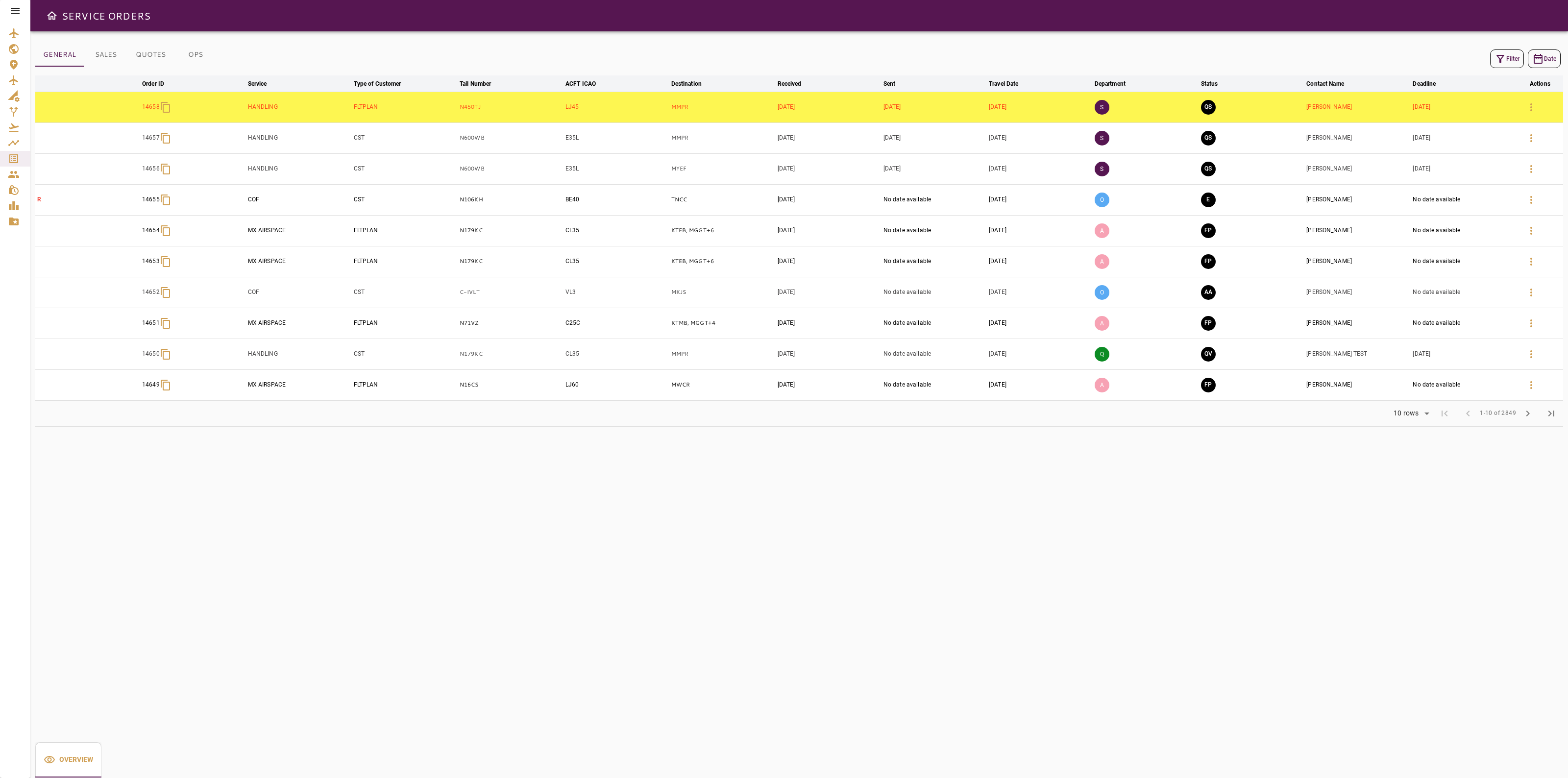
click at [1546, 137] on div at bounding box center [1540, 138] width 41 height 24
click at [1534, 137] on icon "button" at bounding box center [1531, 138] width 12 height 12
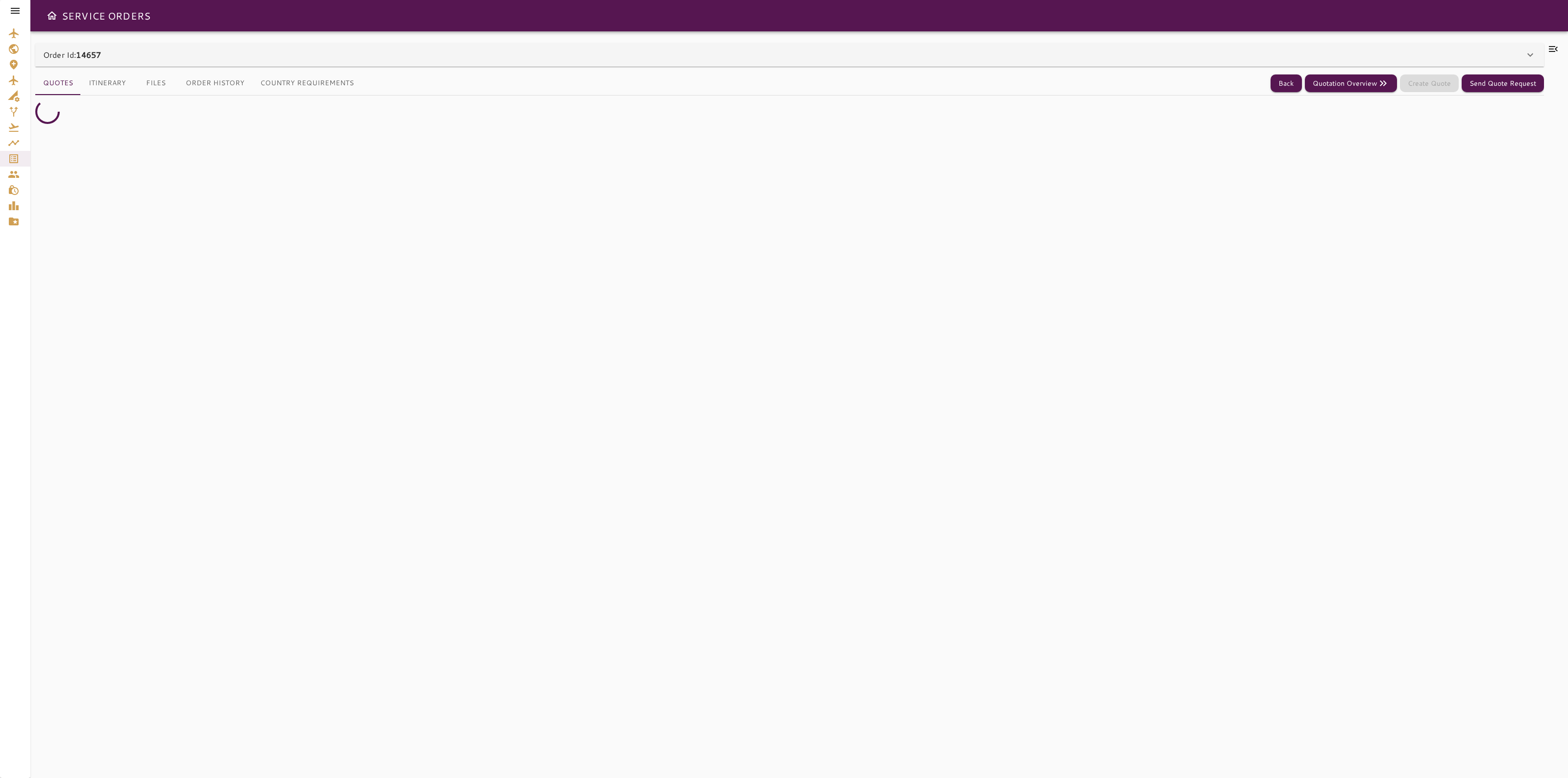
click at [1497, 49] on div "Order Id: 14657" at bounding box center [783, 55] width 1481 height 12
